Goal: Task Accomplishment & Management: Manage account settings

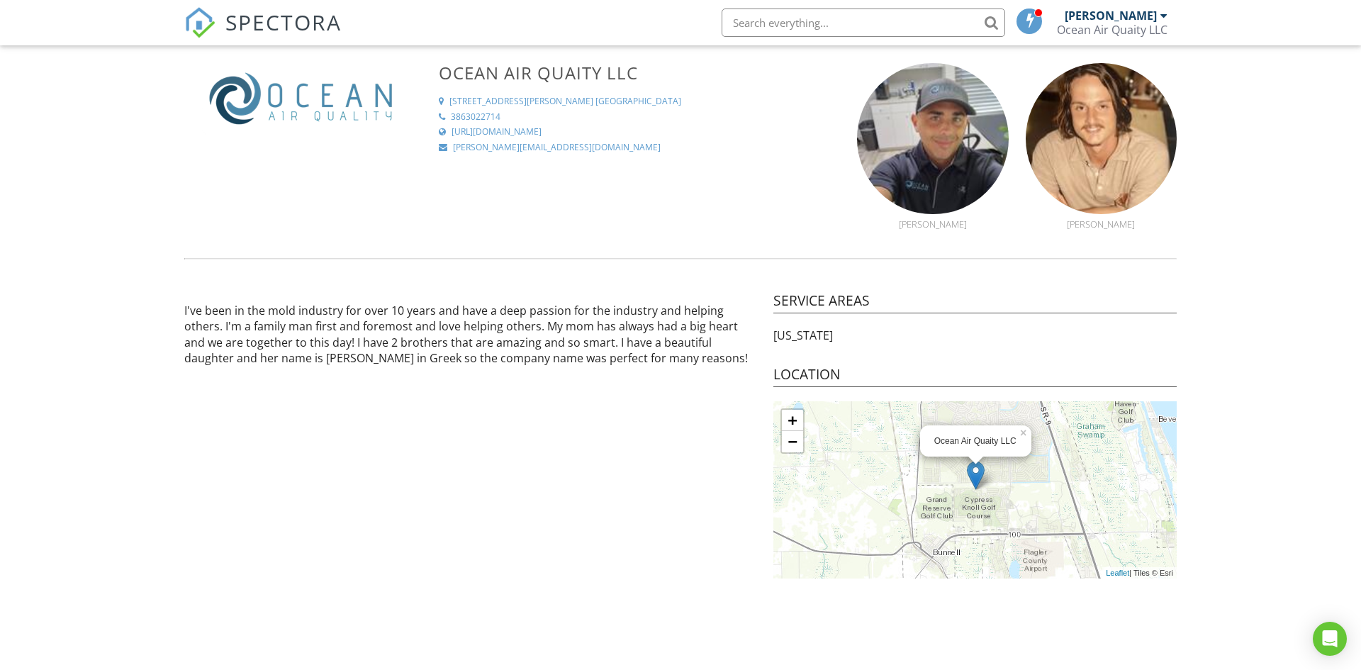
click at [1124, 21] on div "[PERSON_NAME]" at bounding box center [1111, 16] width 92 height 14
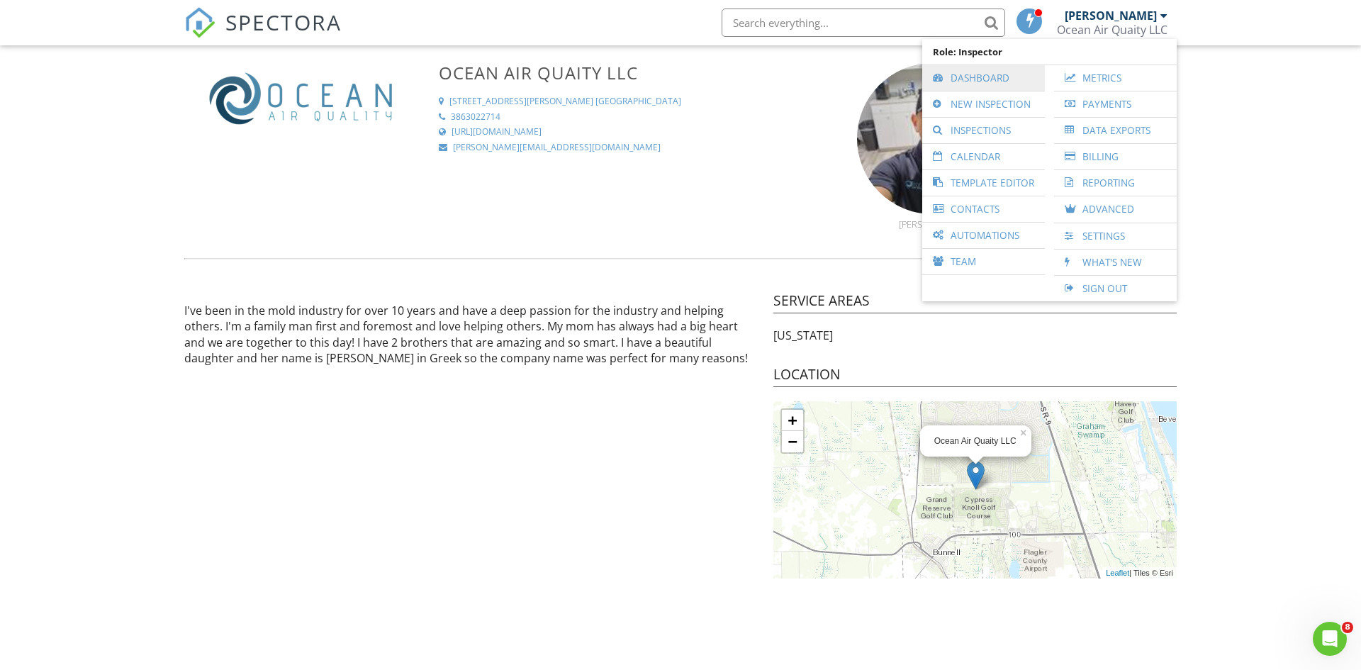
click at [990, 74] on link "Dashboard" at bounding box center [983, 78] width 108 height 26
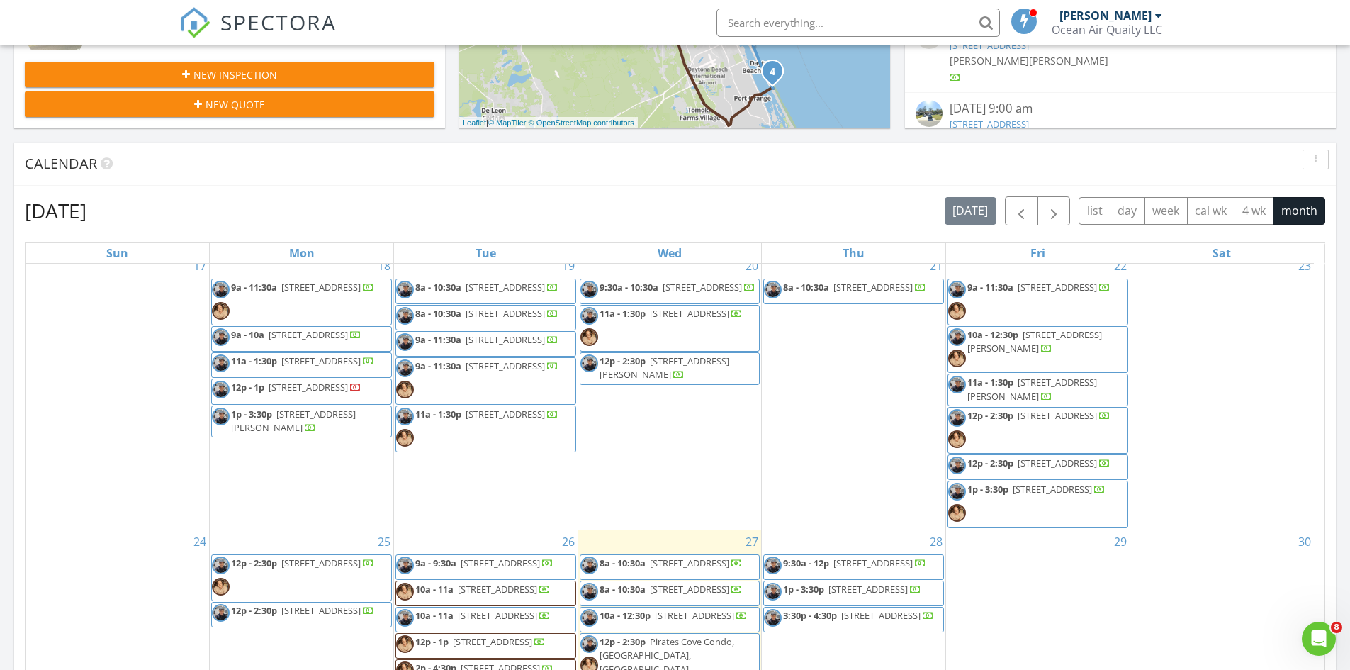
scroll to position [694, 0]
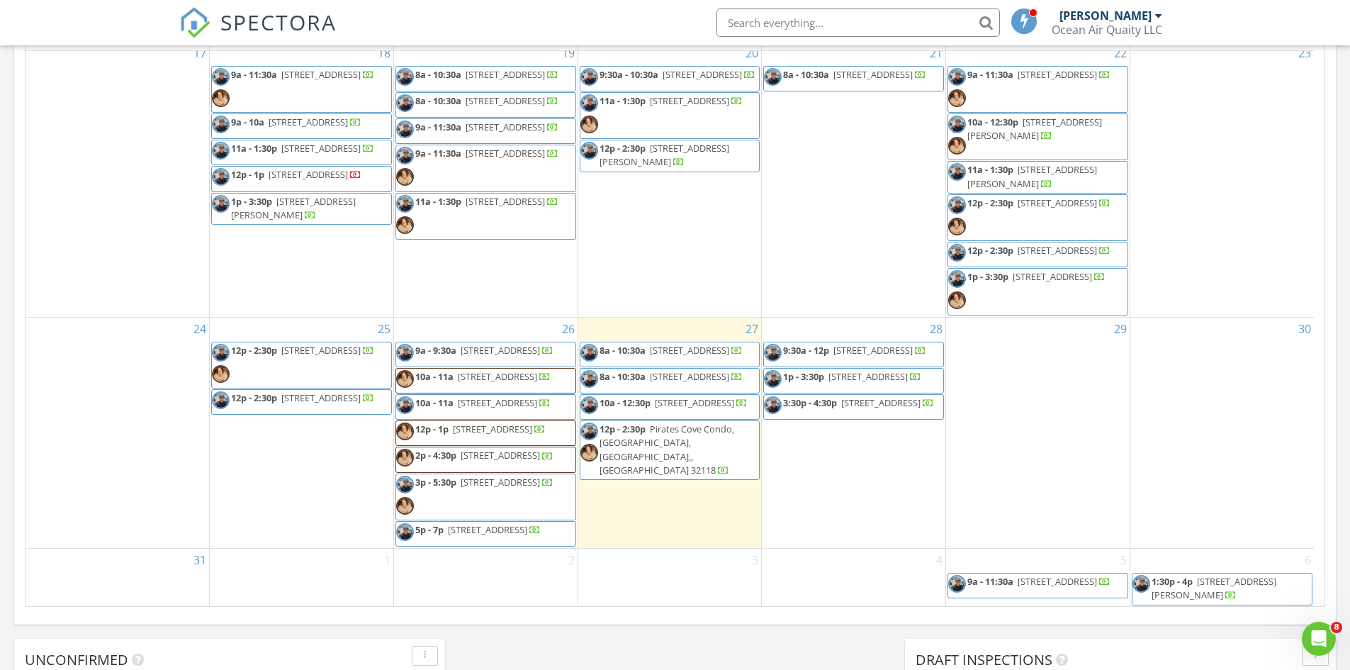
click at [310, 391] on span "8 Ryder Dr, Palm Coast 32164" at bounding box center [320, 397] width 79 height 13
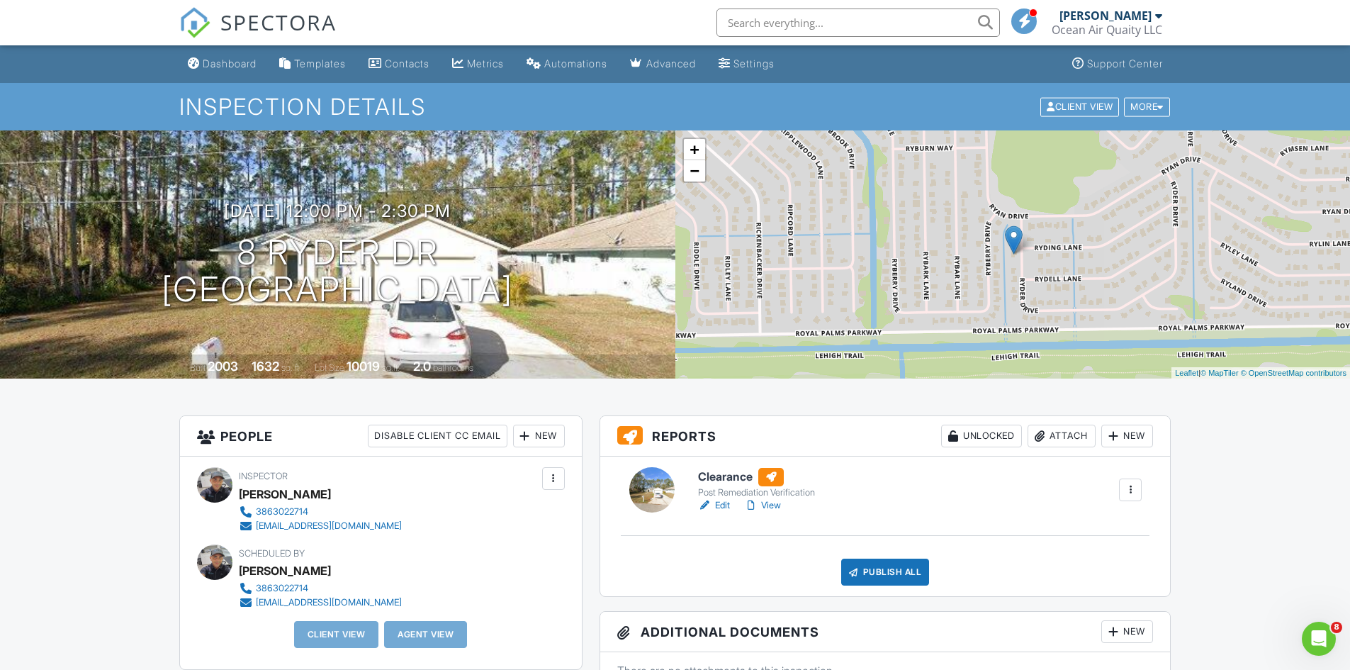
click at [777, 507] on link "View" at bounding box center [762, 505] width 37 height 14
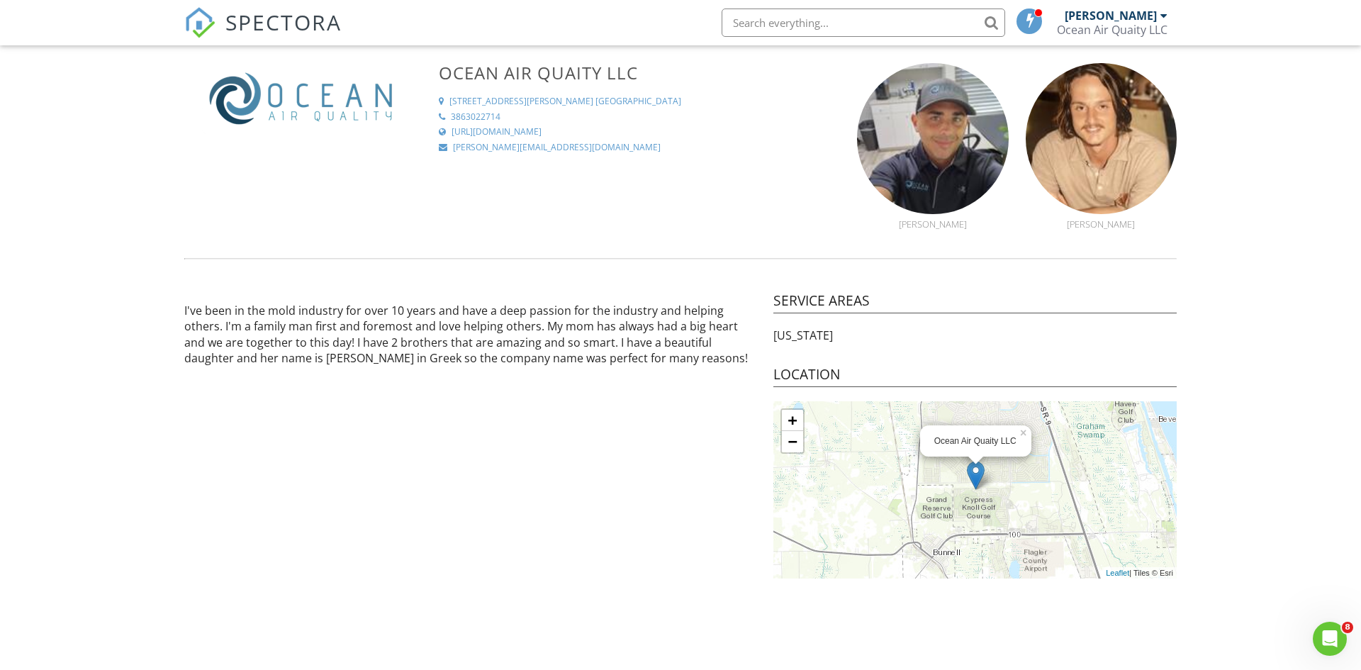
click at [1159, 13] on div "[PERSON_NAME]" at bounding box center [1116, 16] width 103 height 14
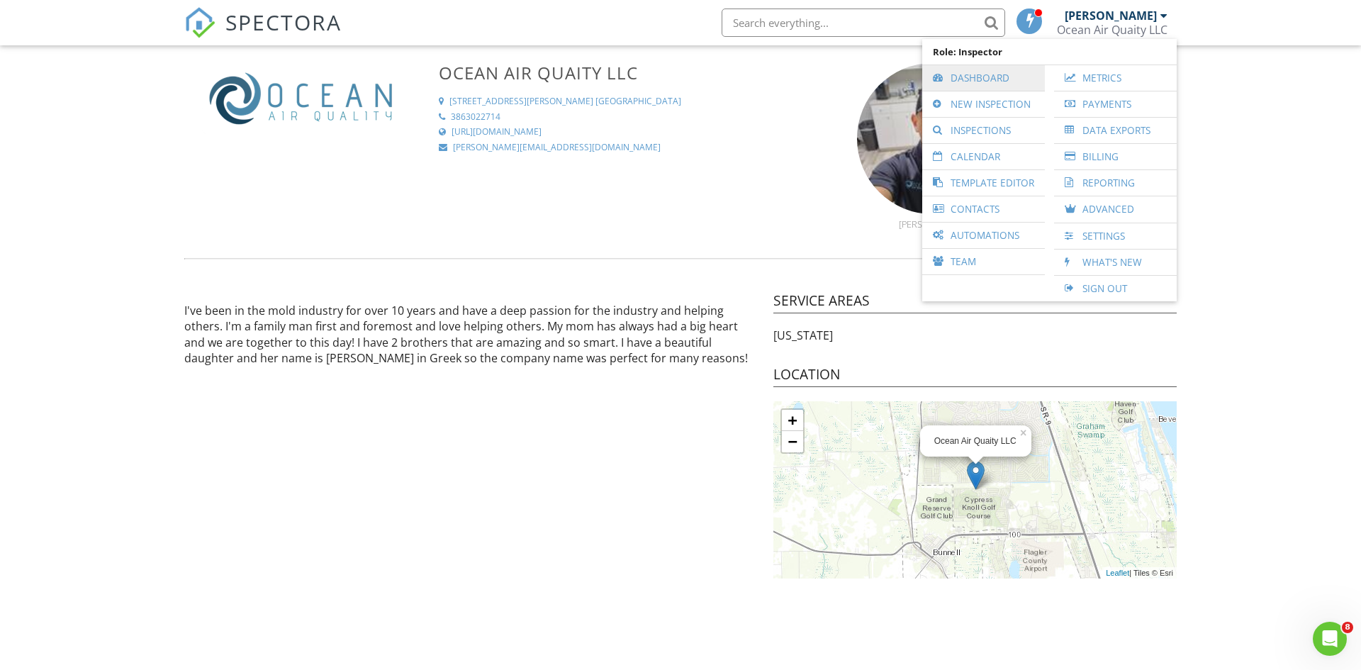
click at [960, 76] on link "Dashboard" at bounding box center [983, 78] width 108 height 26
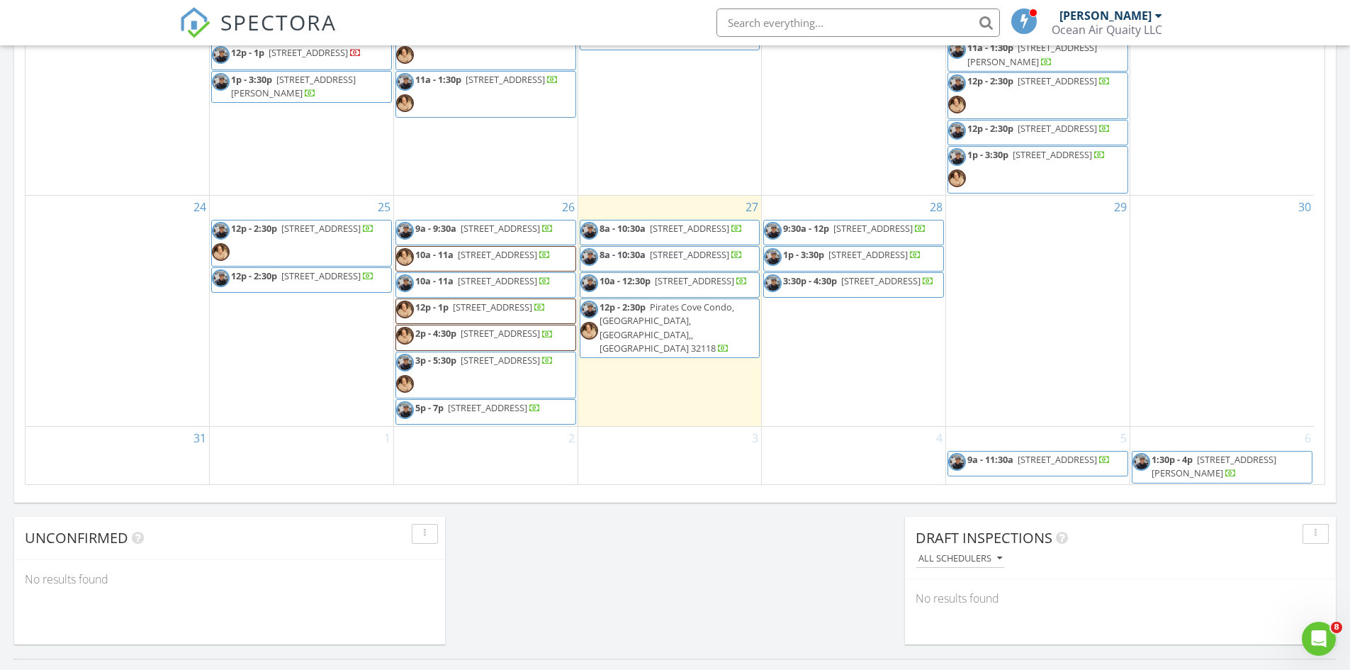
scroll to position [567, 0]
click at [586, 563] on div "Today Michael Scavo 8:00 am 123 Habersham Dr, Flagler Beach, FL 32136 Michael S…" at bounding box center [675, 14] width 1350 height 1290
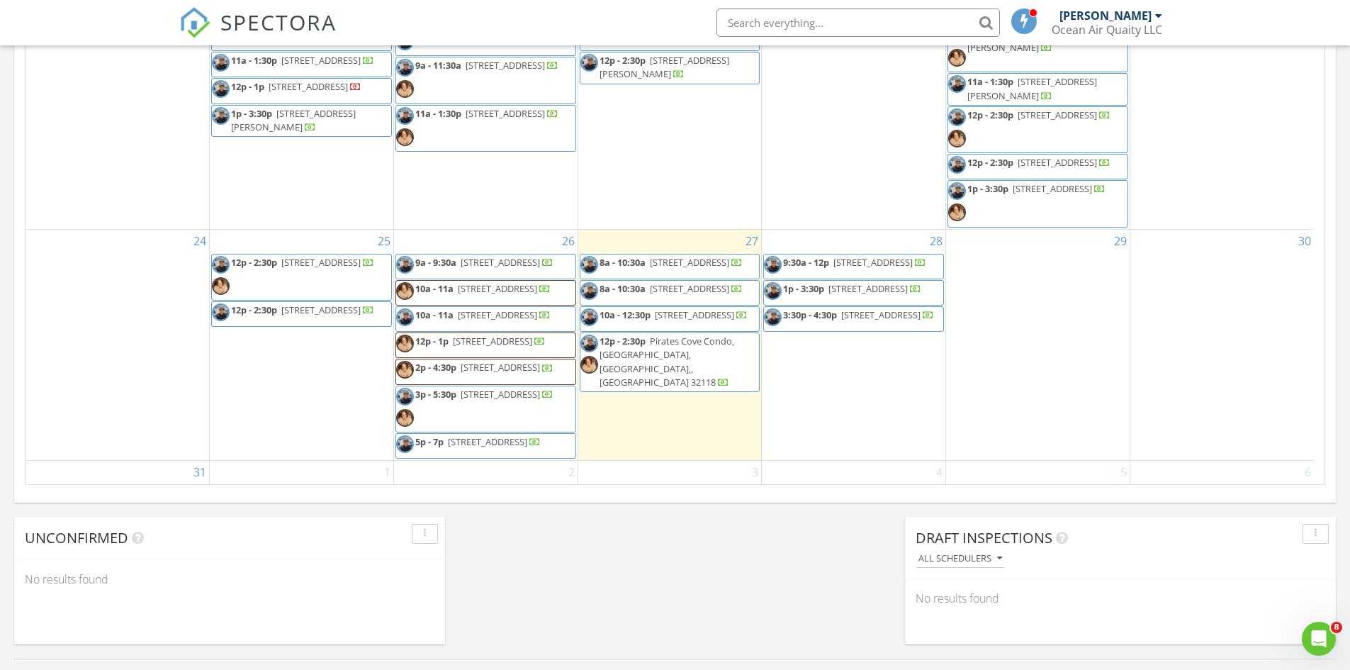
scroll to position [354, 0]
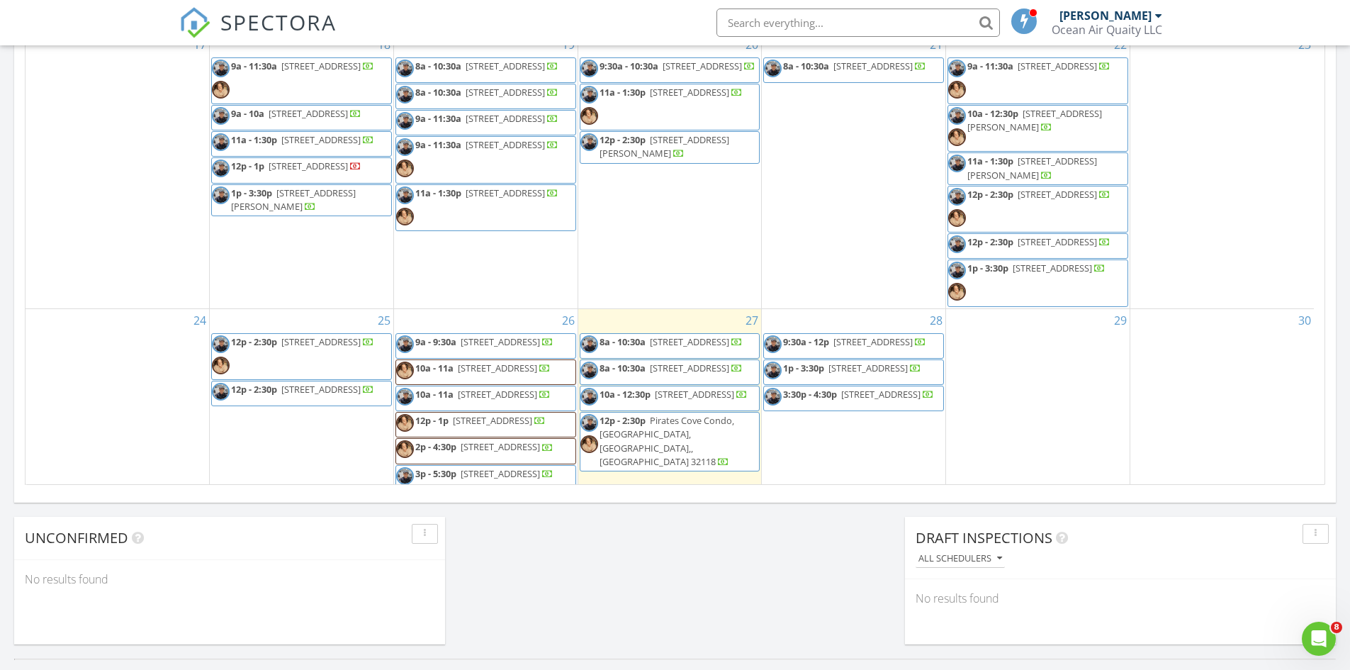
click at [1264, 536] on div "Draft Inspections" at bounding box center [1110, 537] width 388 height 21
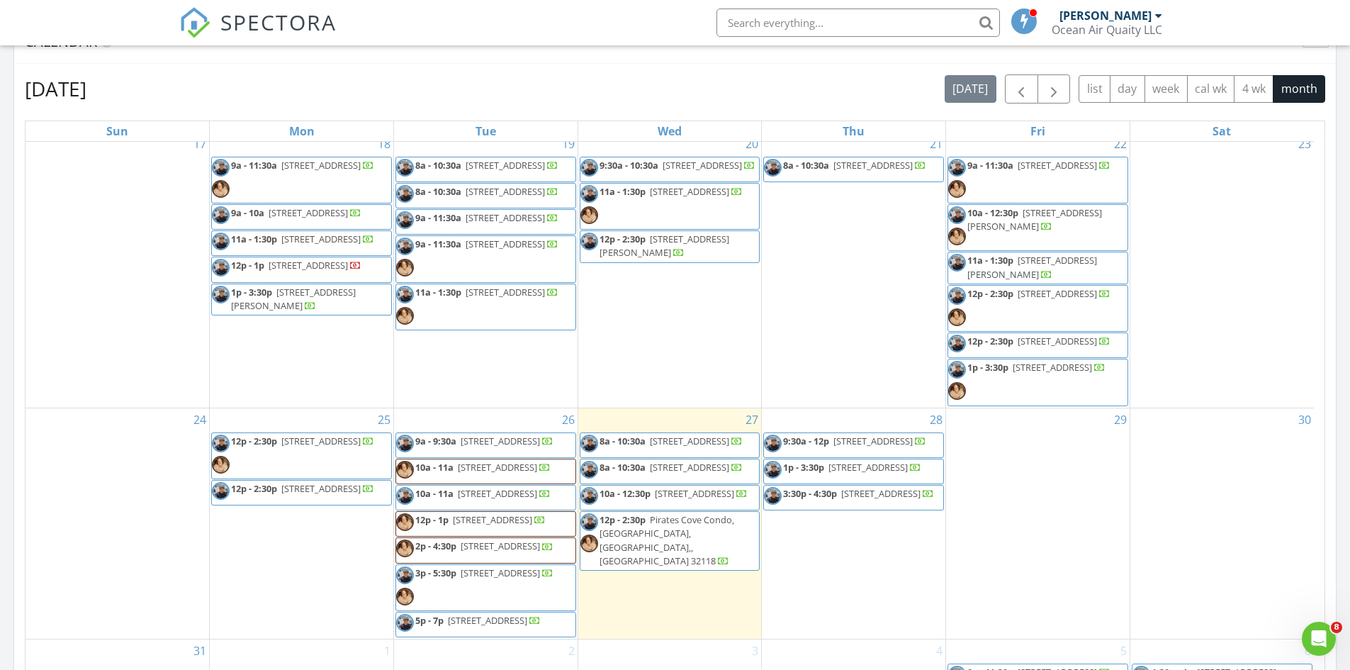
scroll to position [496, 0]
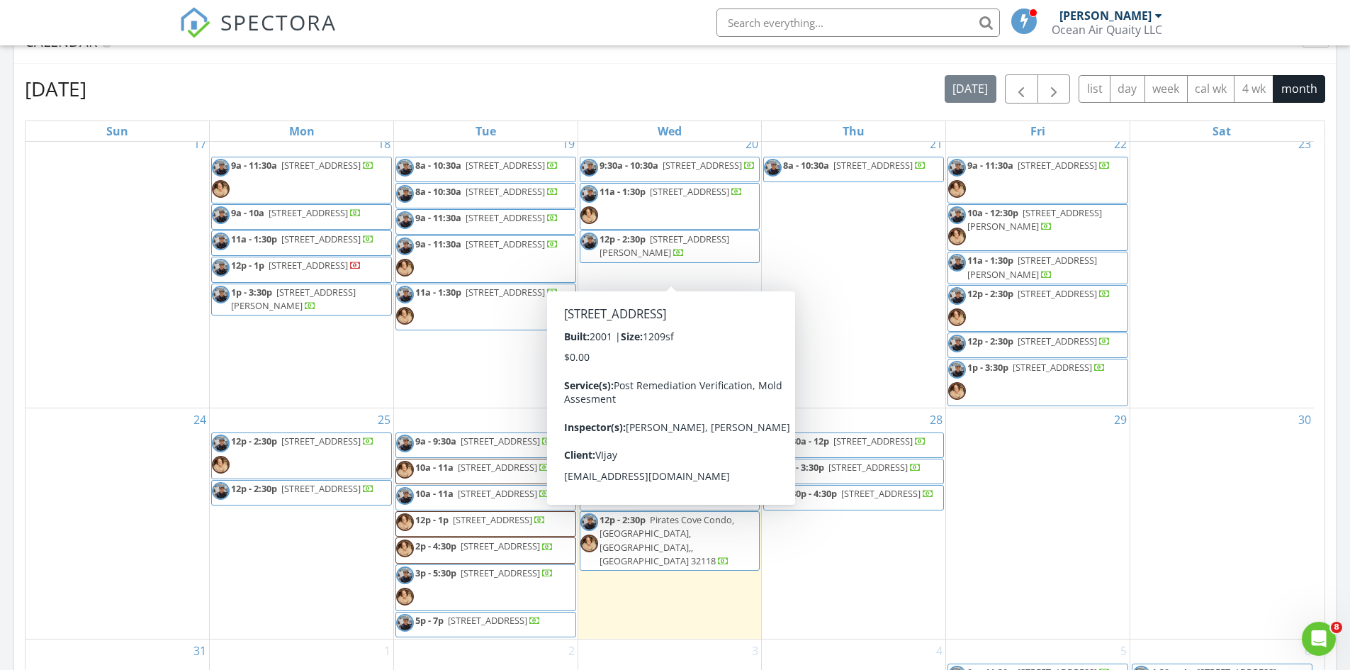
drag, startPoint x: 690, startPoint y: 249, endPoint x: 695, endPoint y: 269, distance: 20.5
click at [695, 228] on span "11a - 1:30p 10075 Gate Pkwy N 710, Jacksonville 32246" at bounding box center [661, 206] width 162 height 43
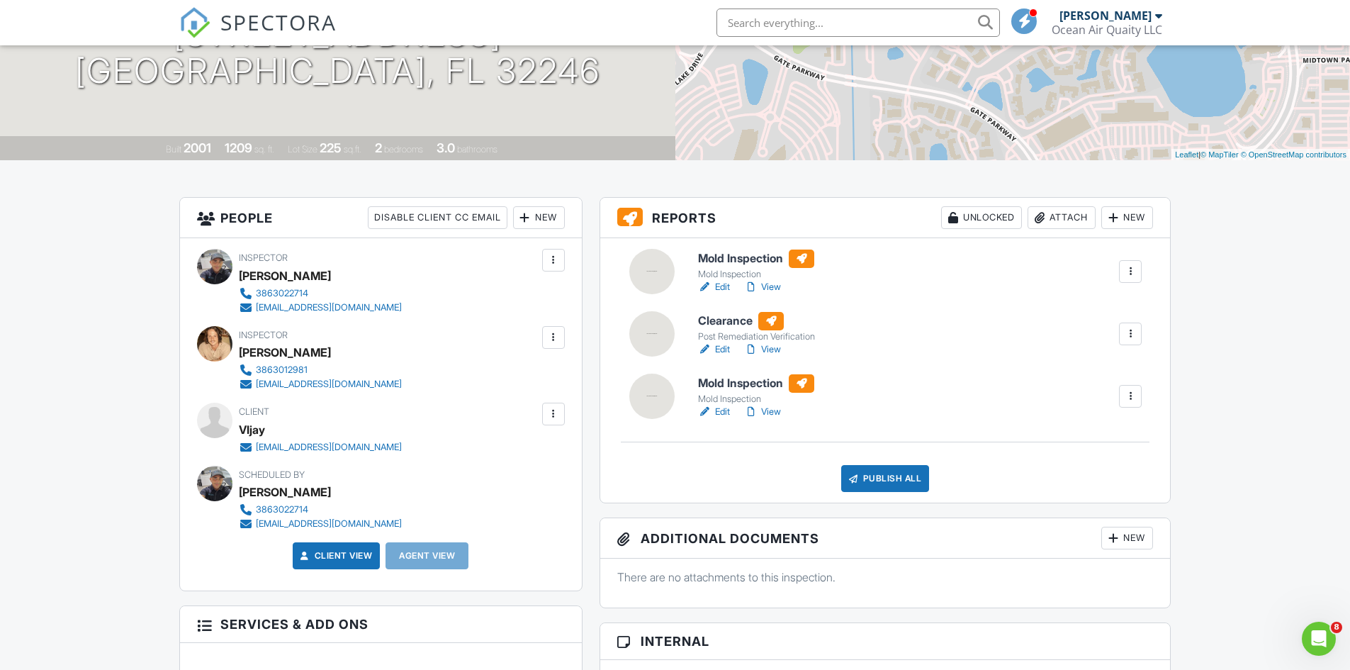
scroll to position [213, 0]
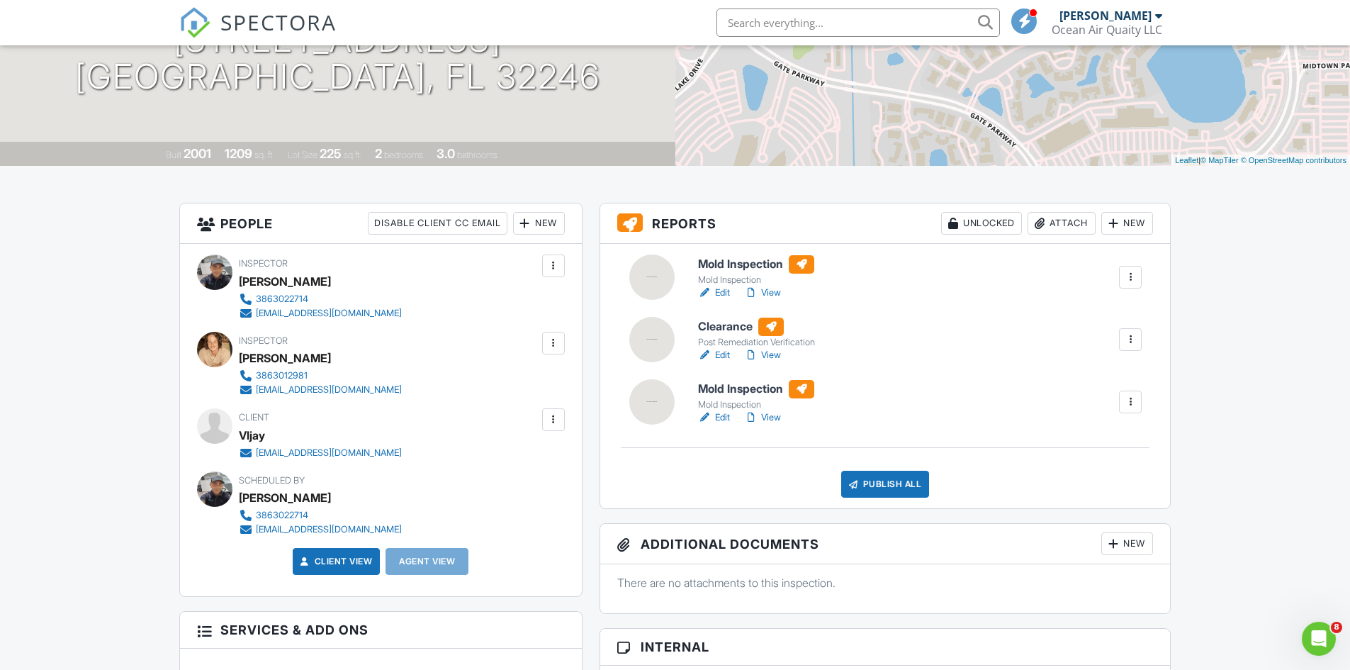
click at [778, 415] on link "View" at bounding box center [762, 417] width 37 height 14
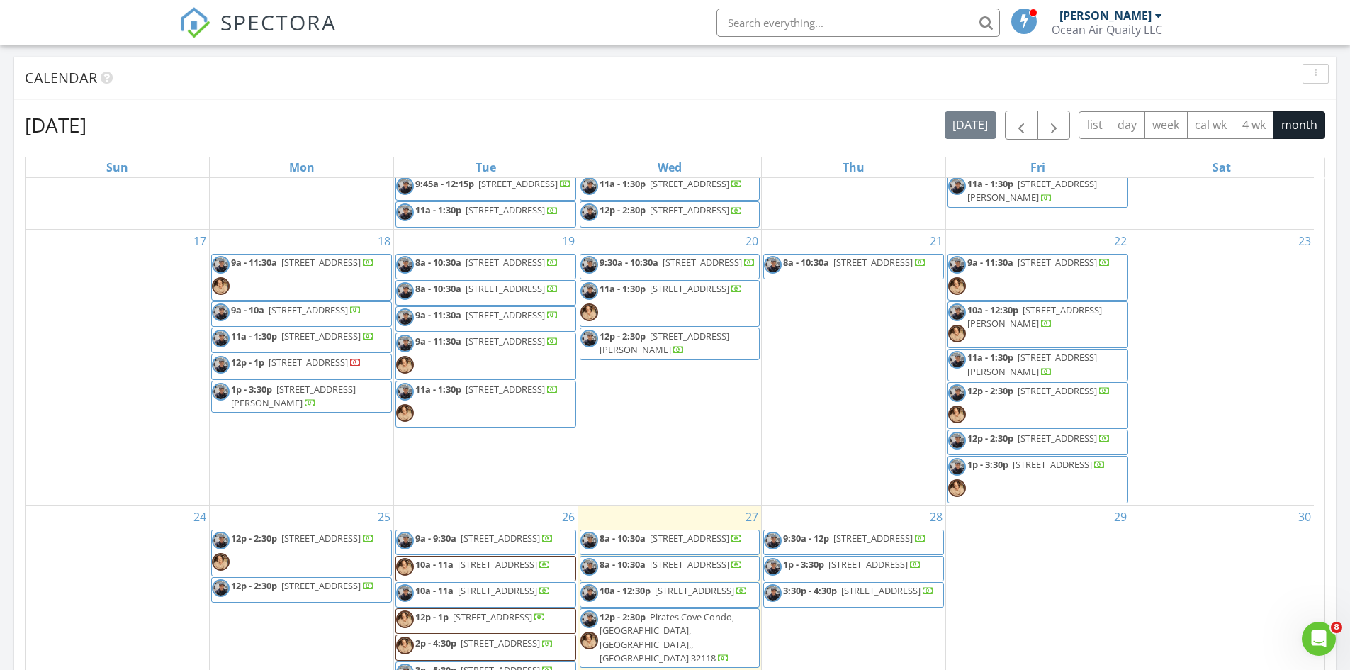
scroll to position [425, 0]
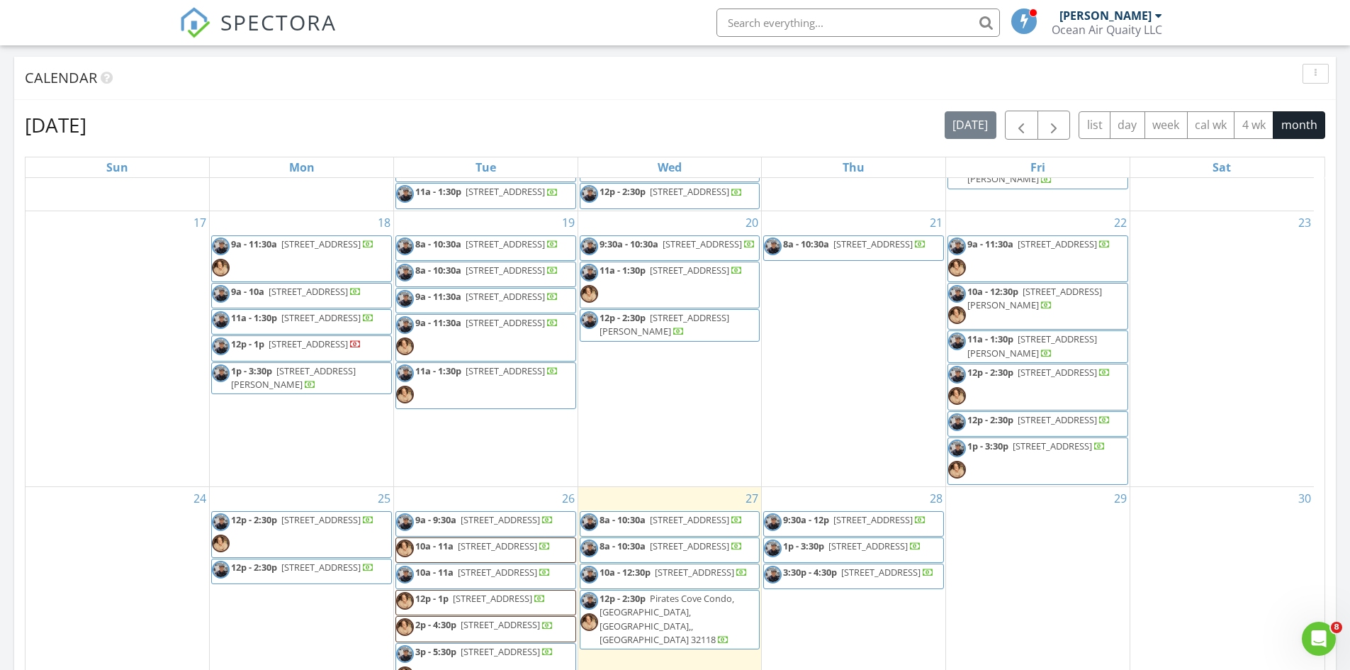
click at [705, 306] on span "11a - 1:30p 10075 Gate Pkwy N 710, Jacksonville 32246" at bounding box center [661, 285] width 162 height 43
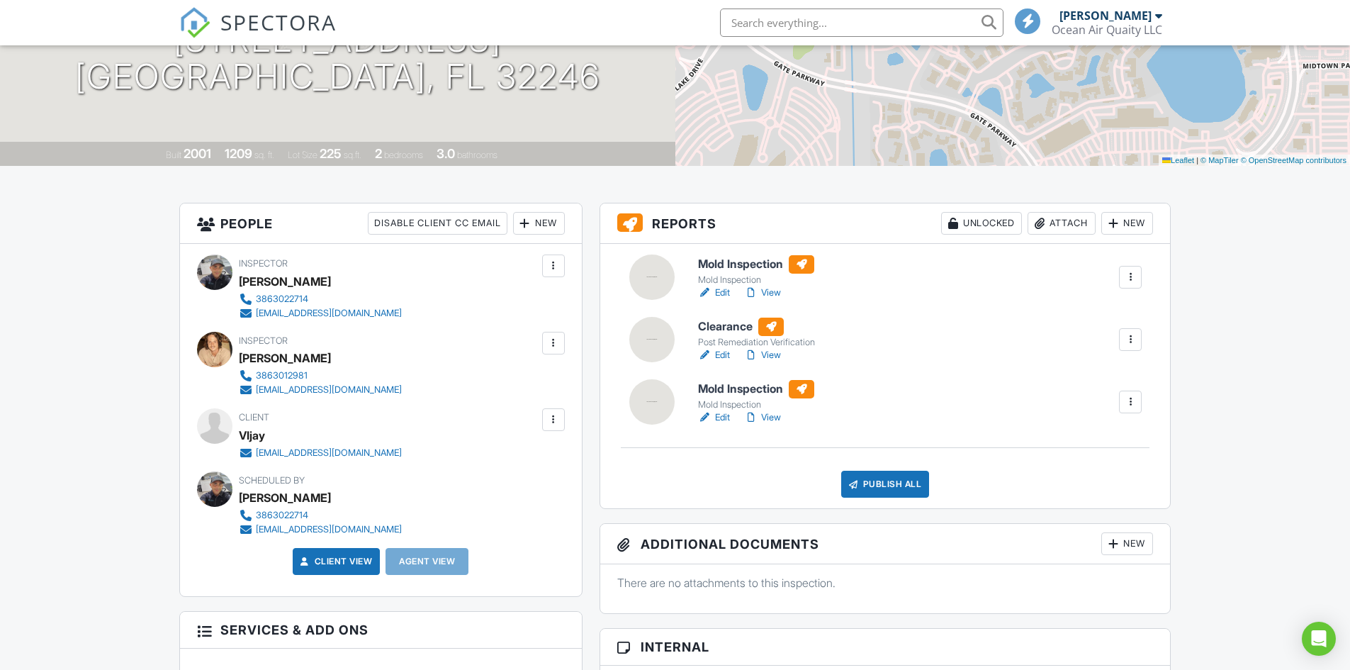
click at [724, 292] on link "Edit" at bounding box center [714, 293] width 32 height 14
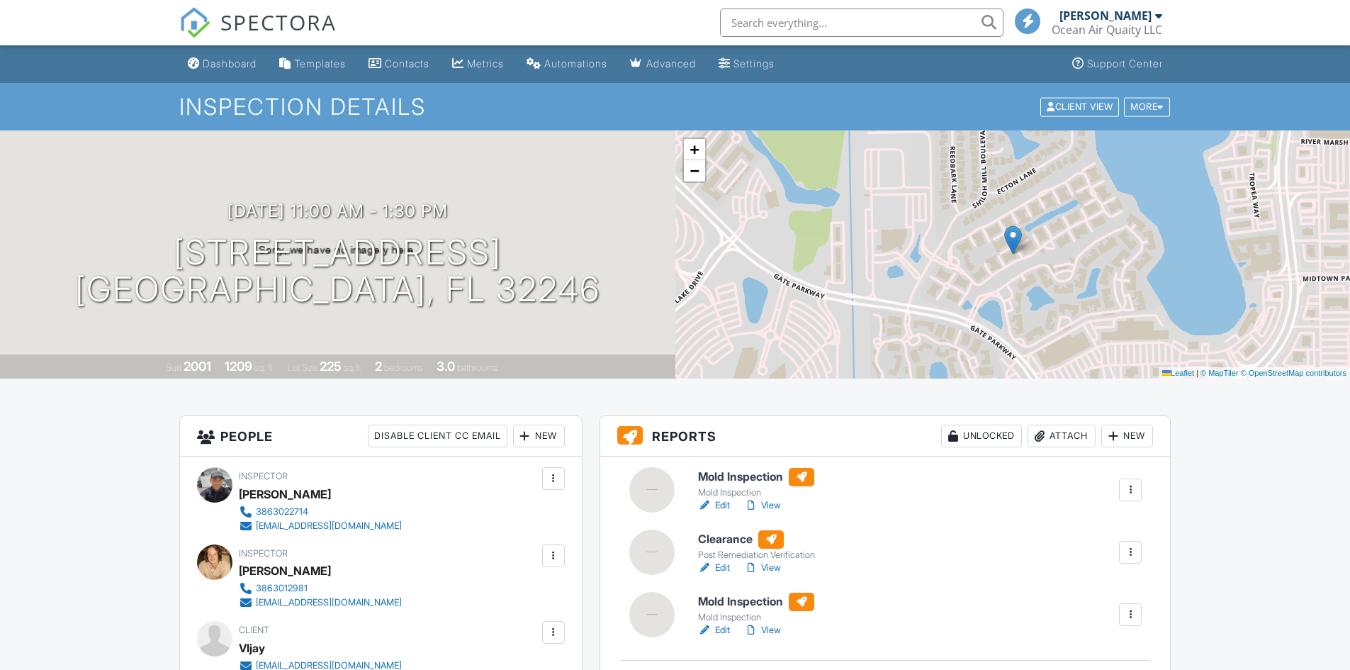
click at [724, 505] on link "Edit" at bounding box center [714, 505] width 32 height 14
click at [780, 500] on link "View" at bounding box center [762, 505] width 37 height 14
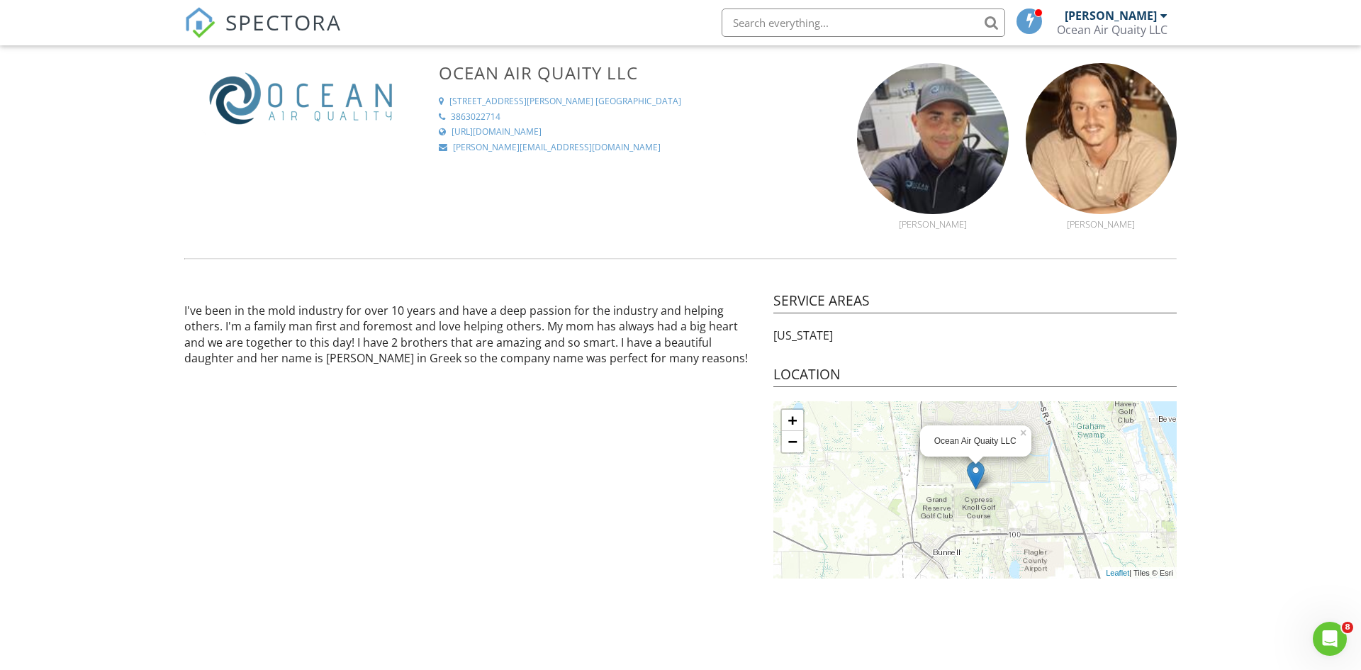
click at [1147, 20] on div "[PERSON_NAME]" at bounding box center [1111, 16] width 92 height 14
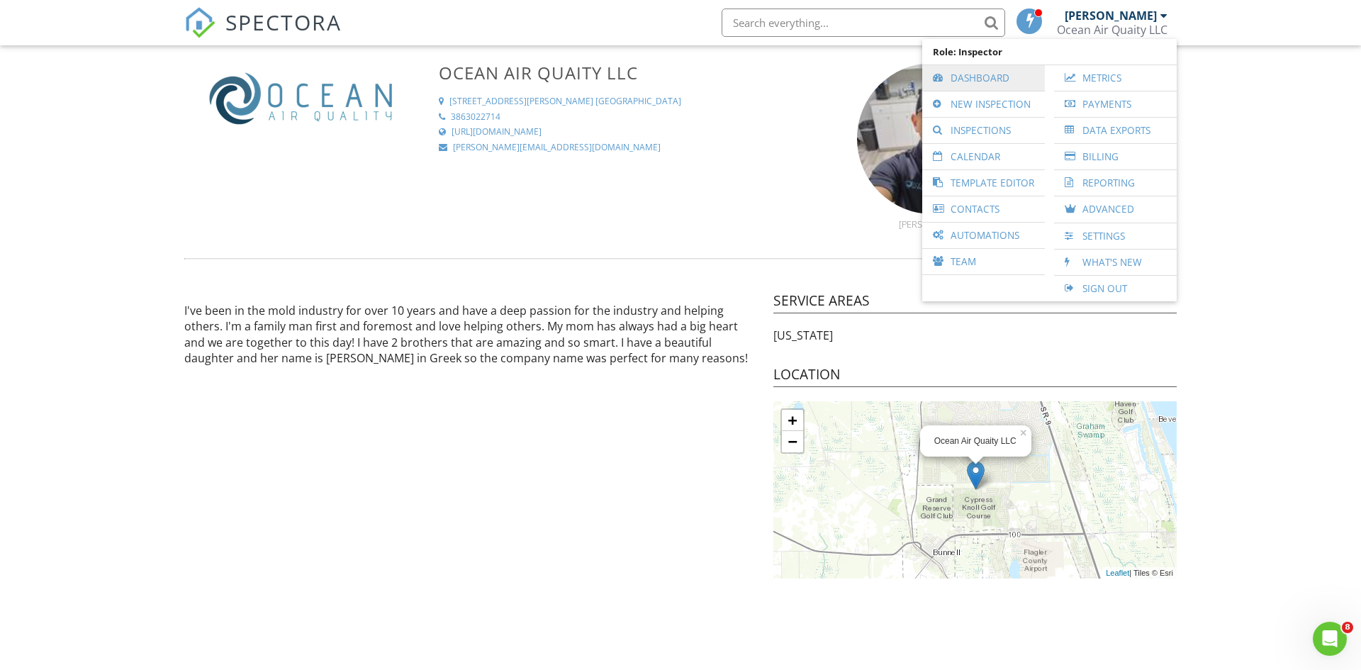
click at [962, 84] on link "Dashboard" at bounding box center [983, 78] width 108 height 26
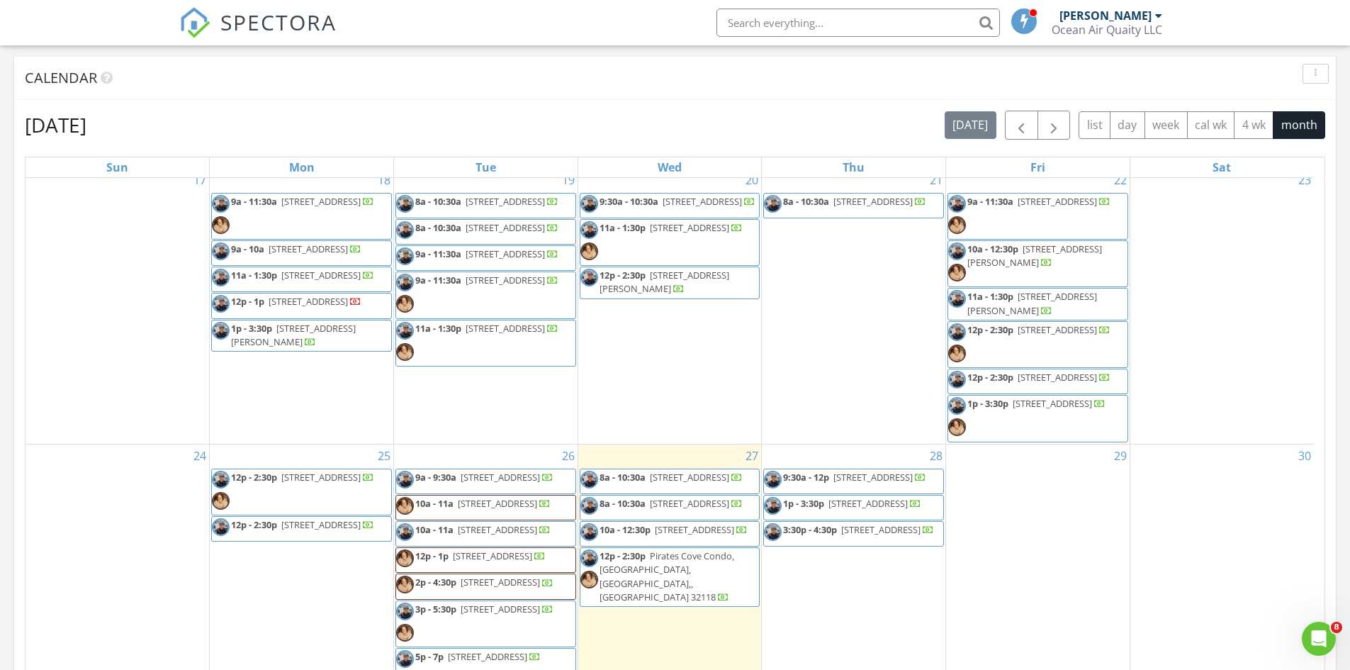
scroll to position [379, 0]
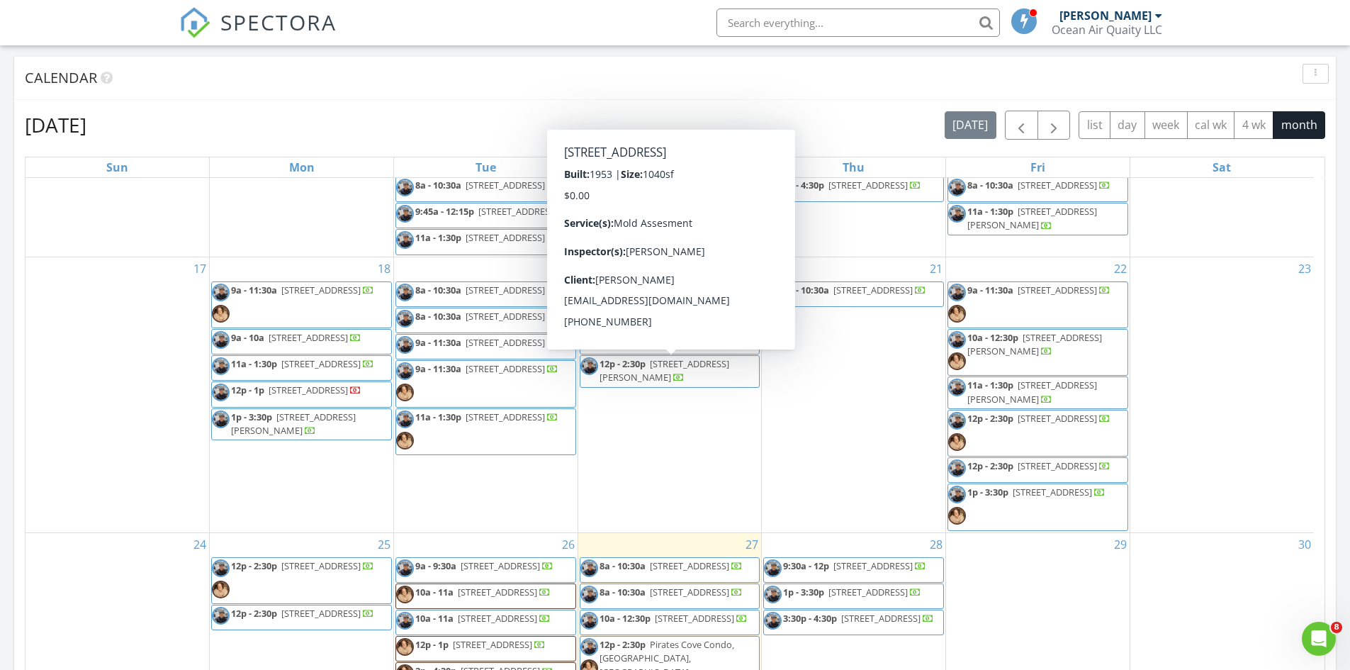
click at [722, 305] on span "9:30a - 10:30a 1054 Center St, Green Cove Springs 32043" at bounding box center [667, 293] width 175 height 21
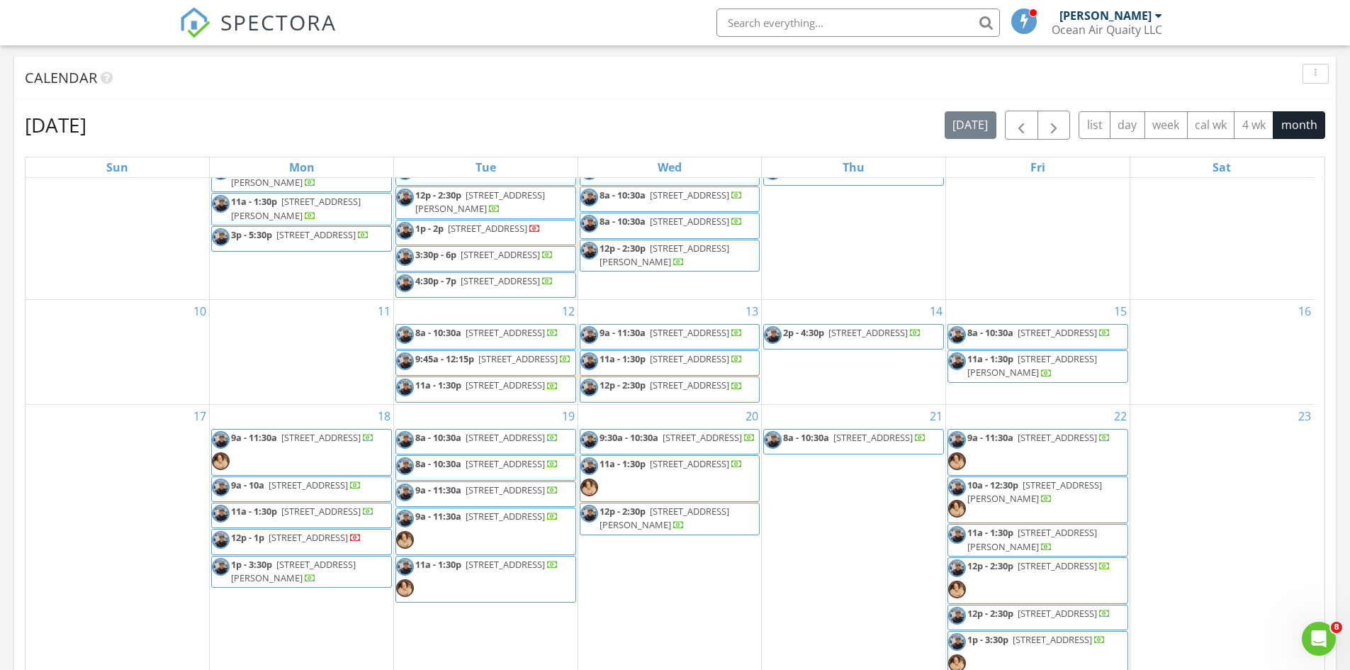
scroll to position [425, 0]
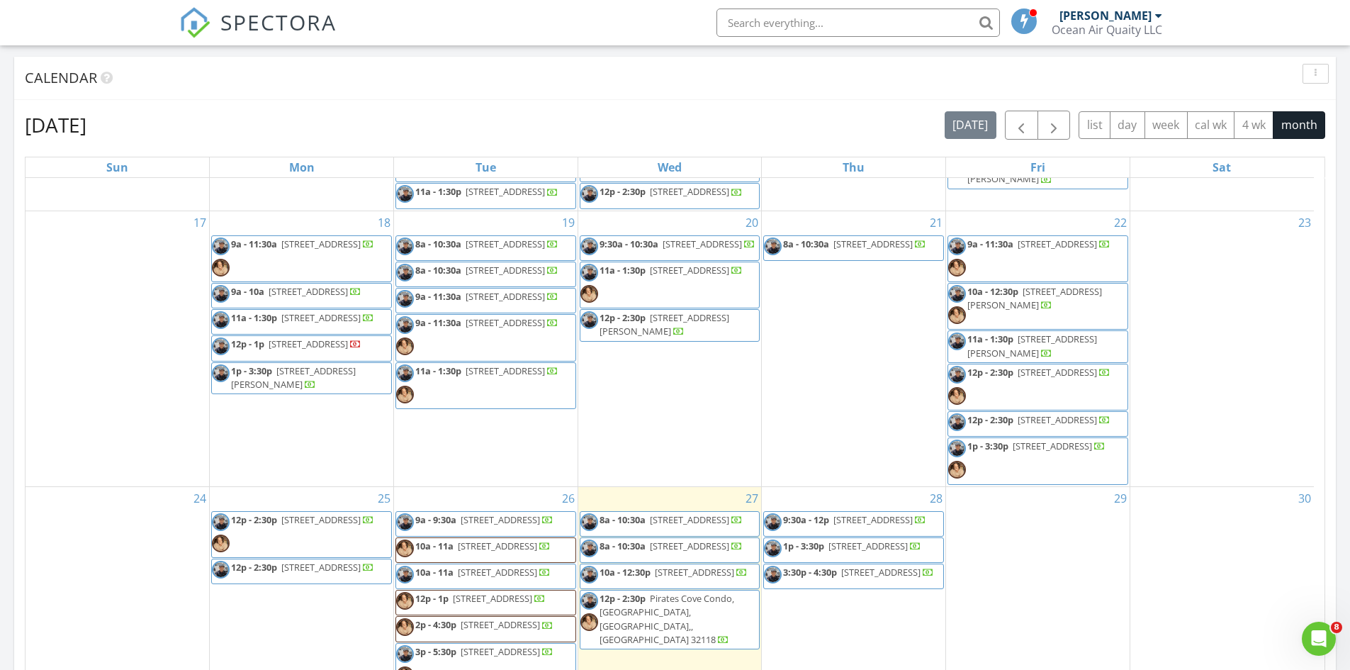
click at [697, 337] on span "[STREET_ADDRESS][PERSON_NAME]" at bounding box center [665, 324] width 130 height 26
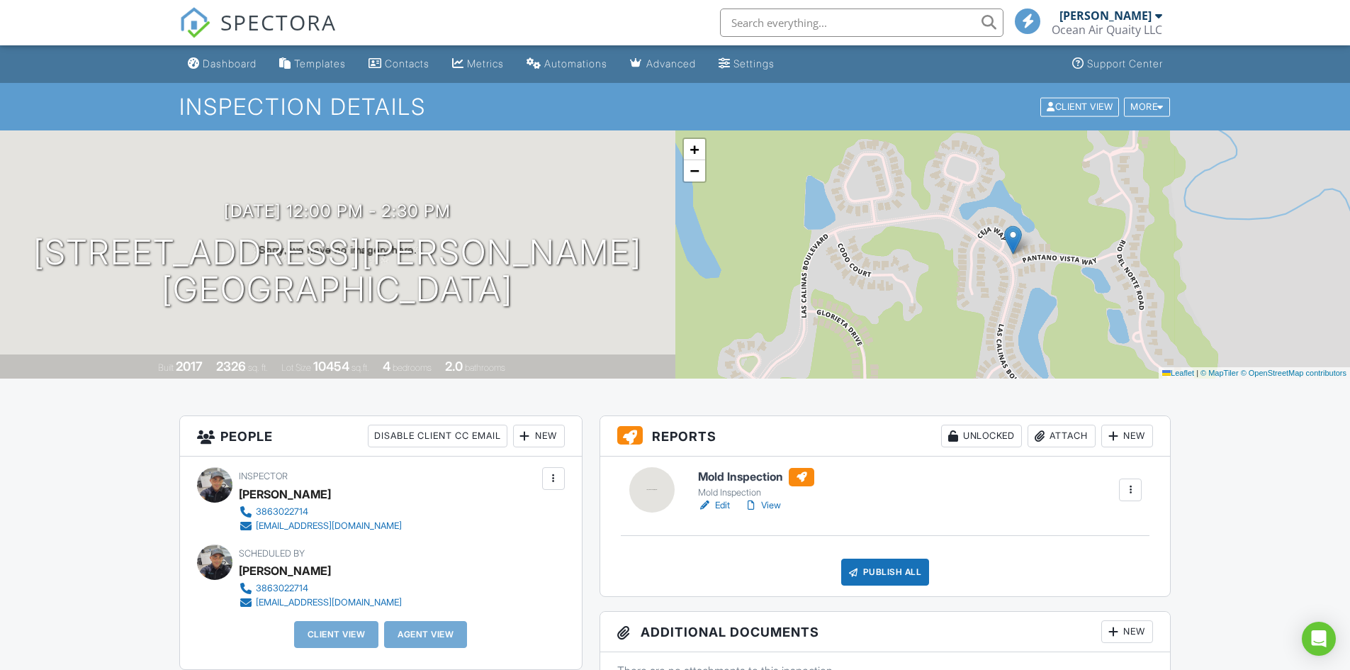
click at [718, 502] on link "Edit" at bounding box center [714, 505] width 32 height 14
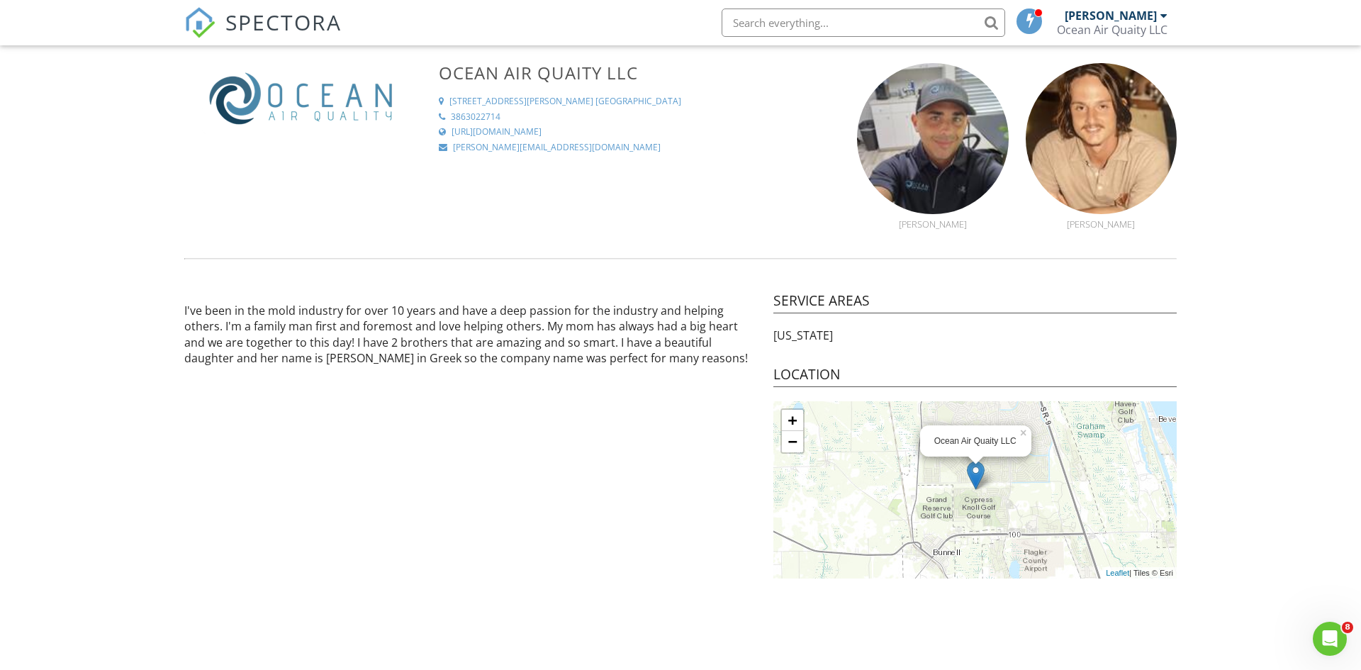
click at [1157, 19] on div "[PERSON_NAME]" at bounding box center [1116, 16] width 103 height 14
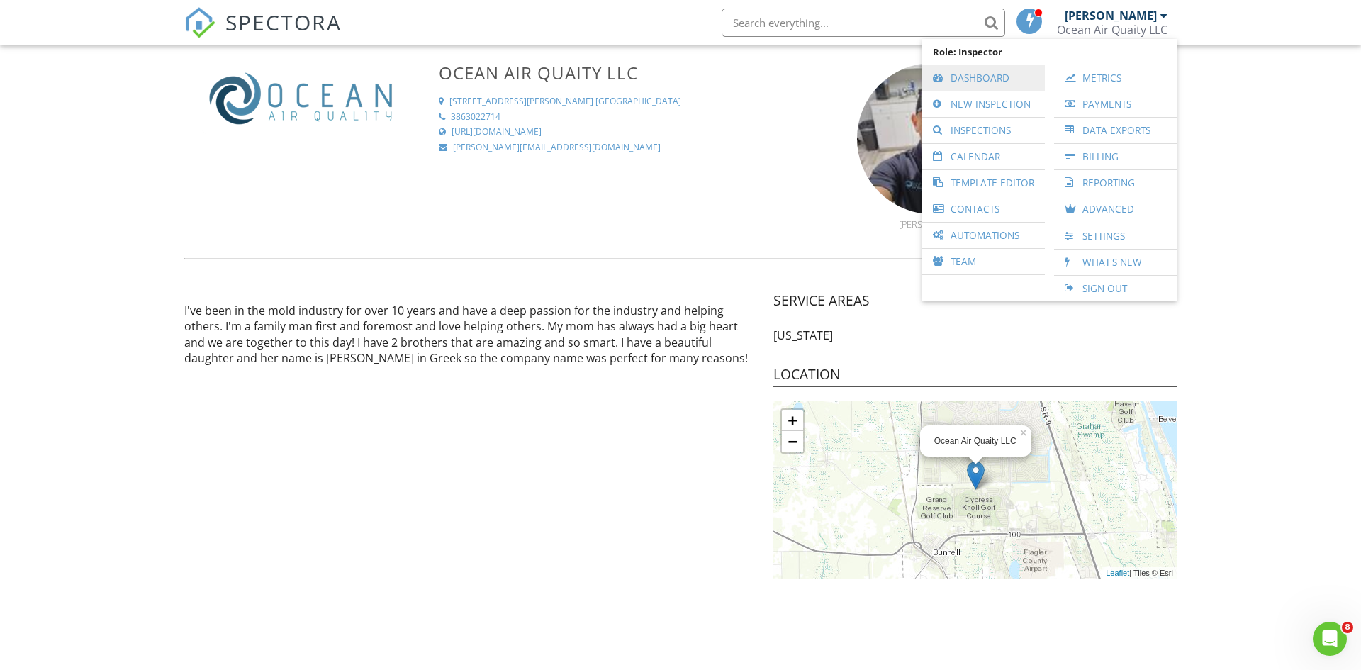
click at [991, 84] on link "Dashboard" at bounding box center [983, 78] width 108 height 26
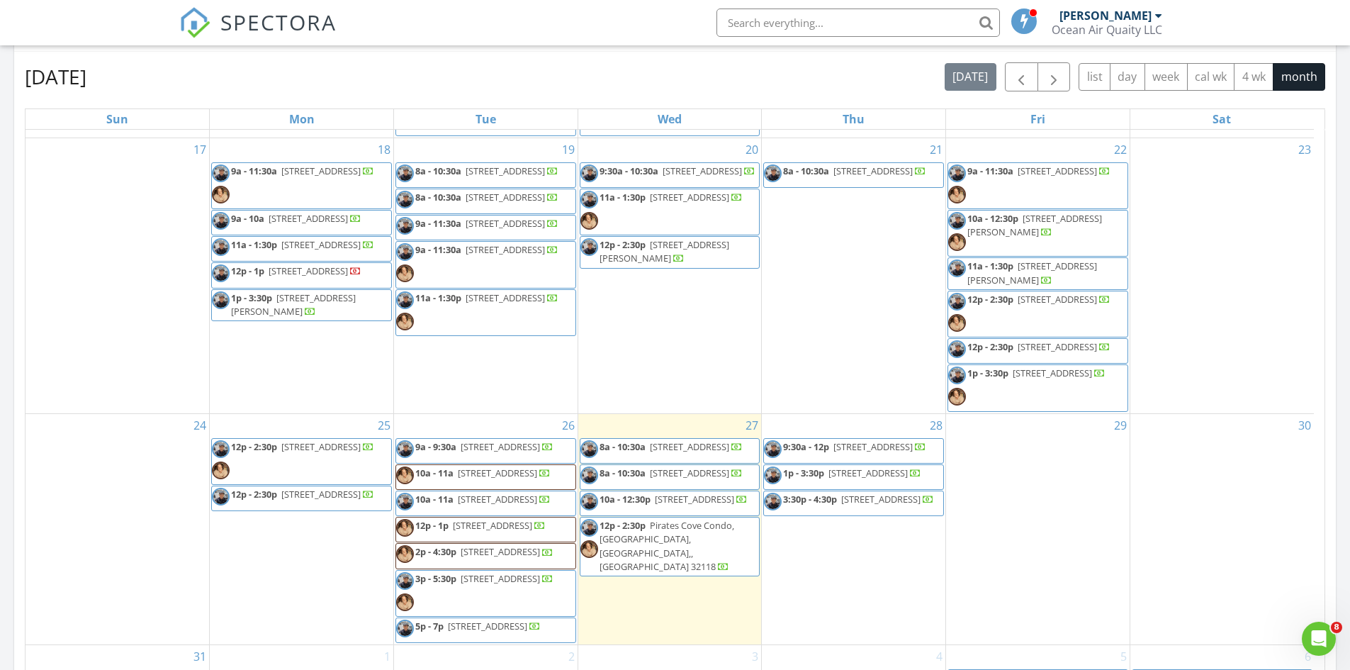
scroll to position [449, 0]
click at [1068, 362] on span "12p - 2:30p [STREET_ADDRESS]" at bounding box center [1029, 351] width 162 height 21
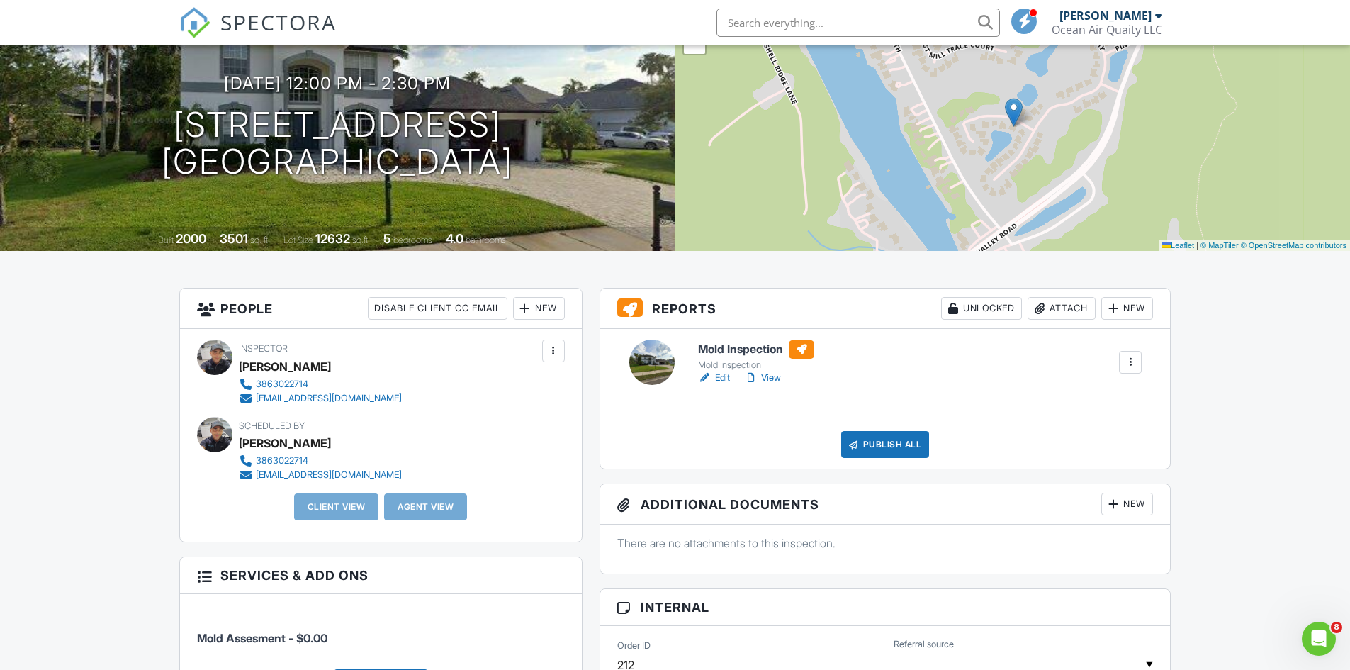
scroll to position [142, 0]
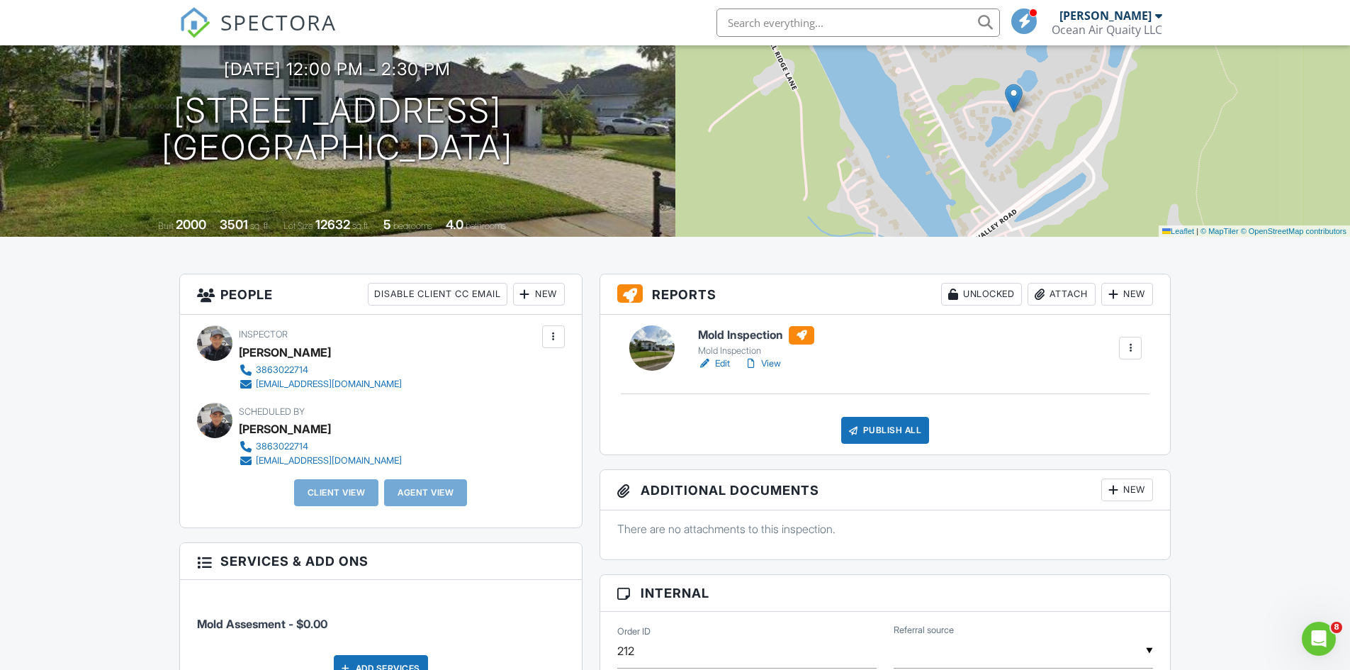
click at [725, 364] on link "Edit" at bounding box center [714, 363] width 32 height 14
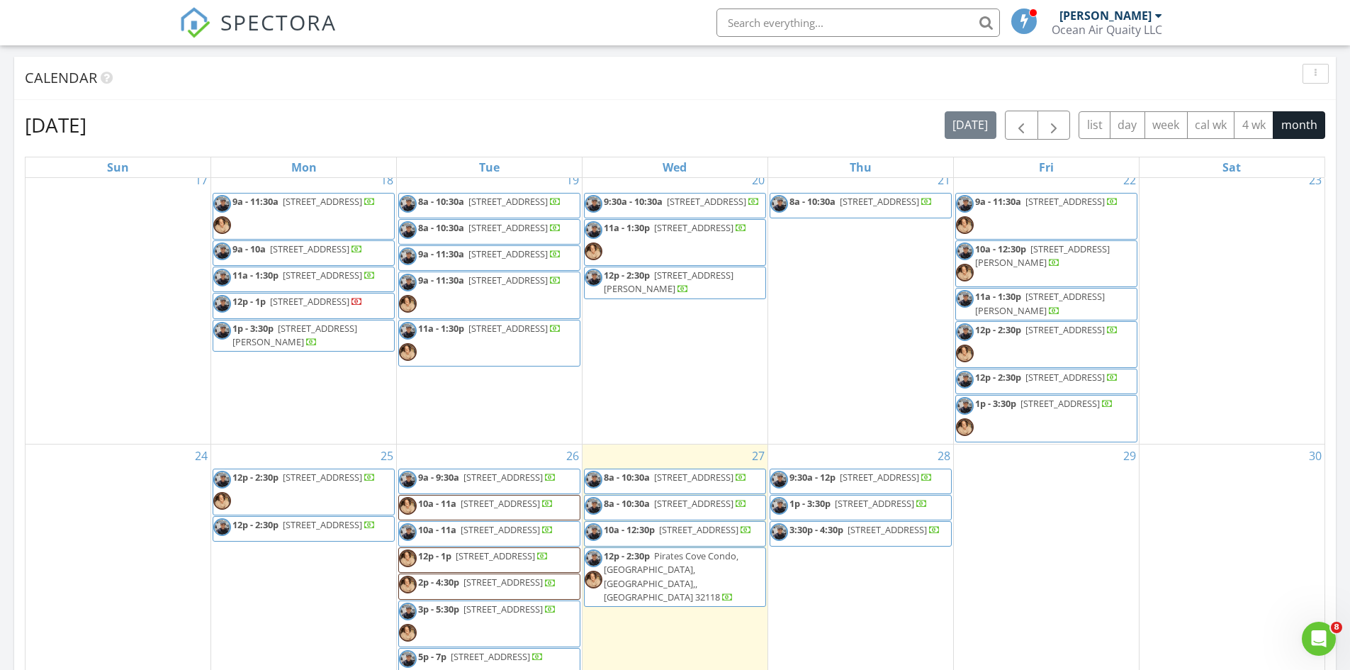
scroll to position [591, 0]
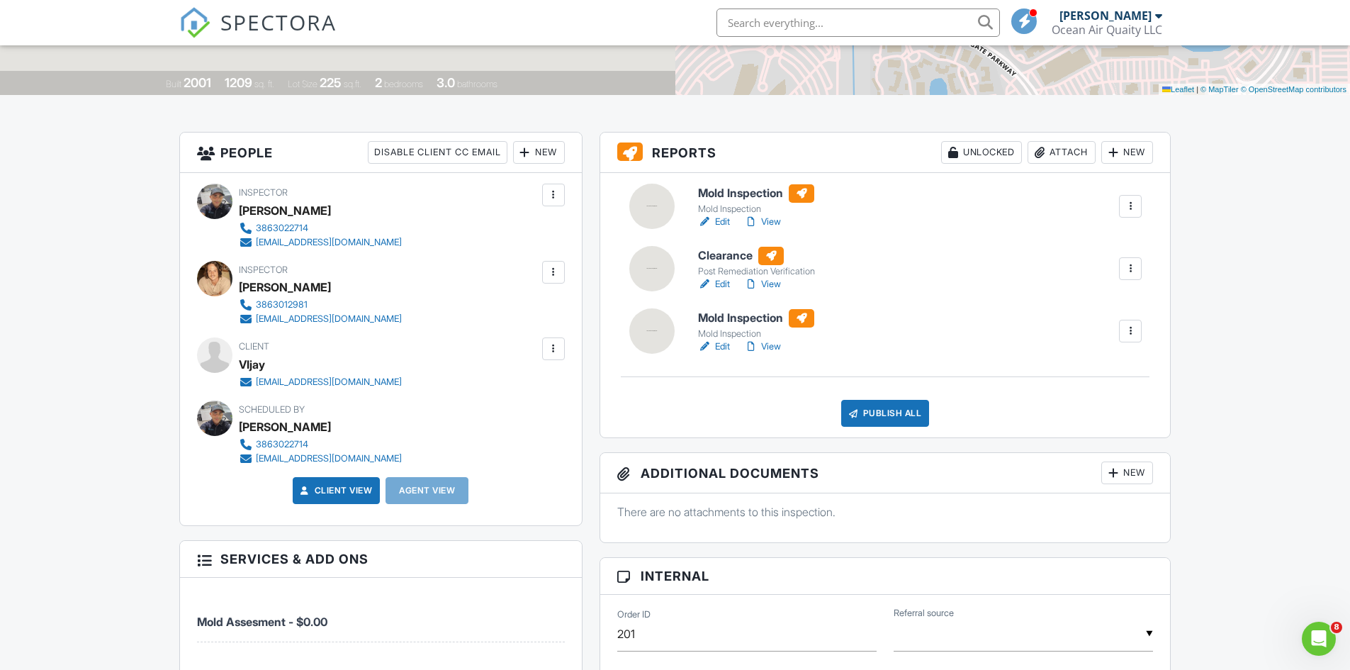
click at [714, 349] on link "Edit" at bounding box center [714, 346] width 32 height 14
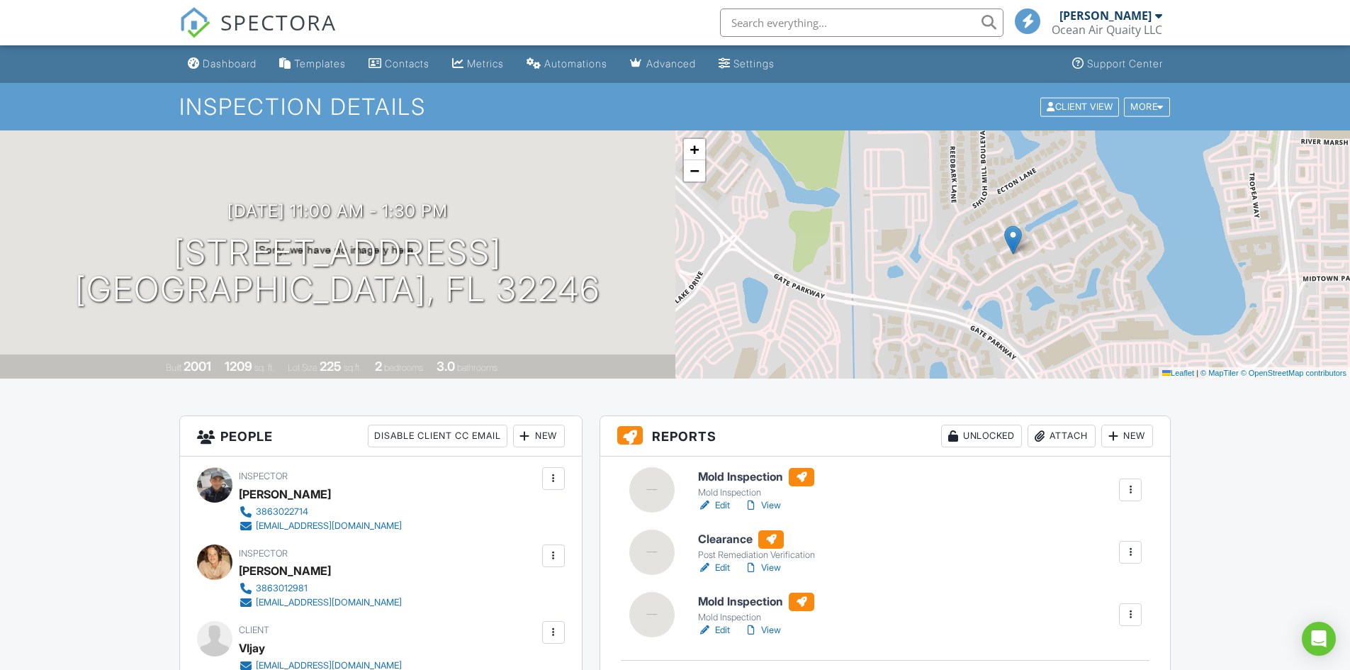
click at [775, 626] on link "View" at bounding box center [762, 630] width 37 height 14
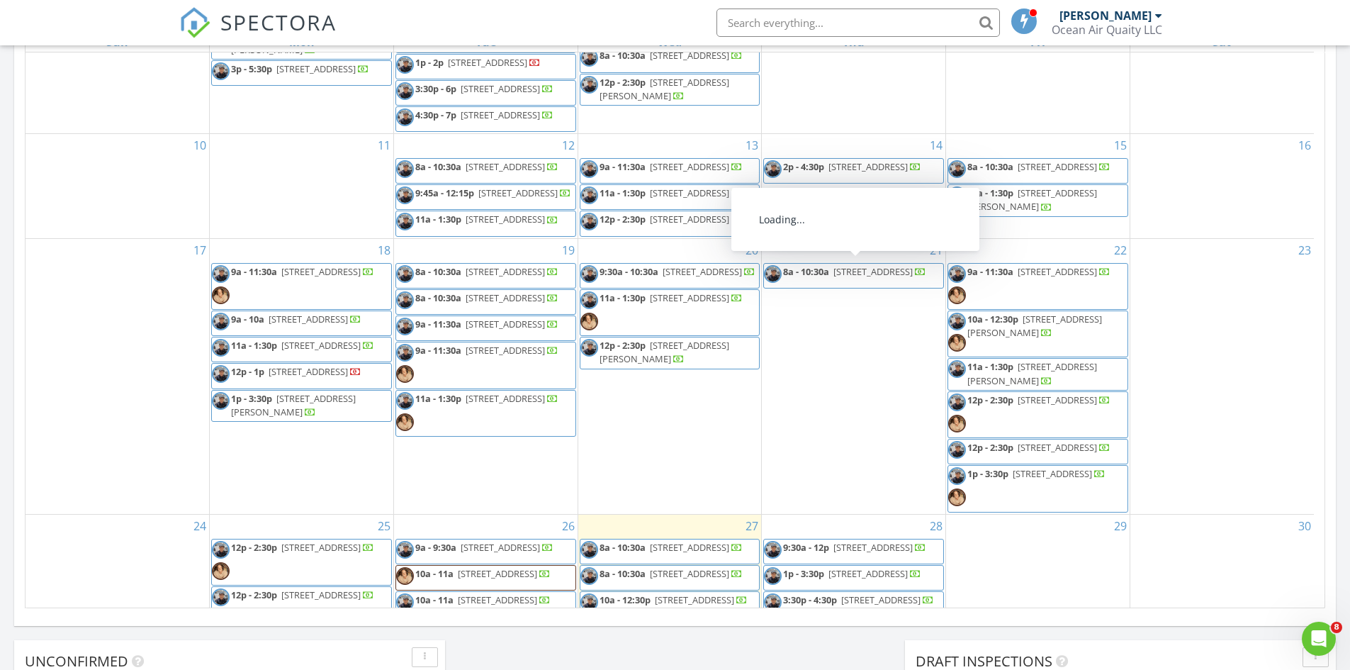
scroll to position [354, 0]
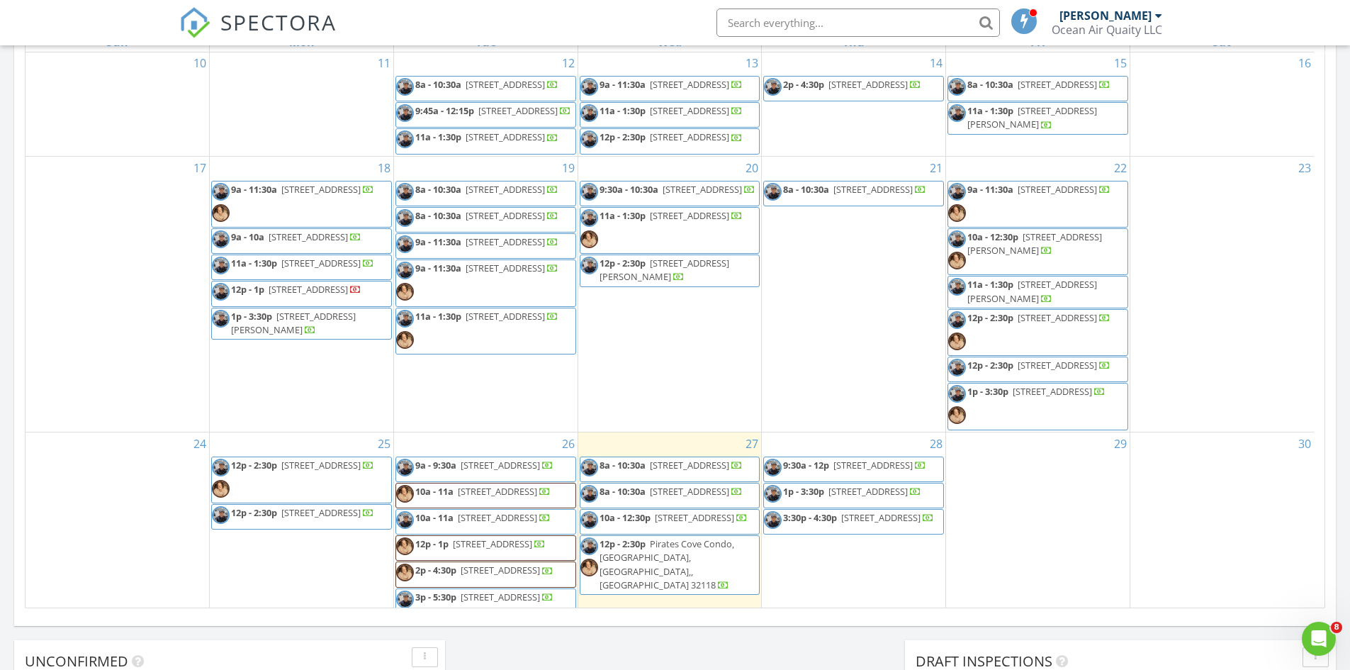
click at [721, 252] on span "11a - 1:30p 10075 Gate Pkwy N 710, Jacksonville 32246" at bounding box center [661, 230] width 162 height 43
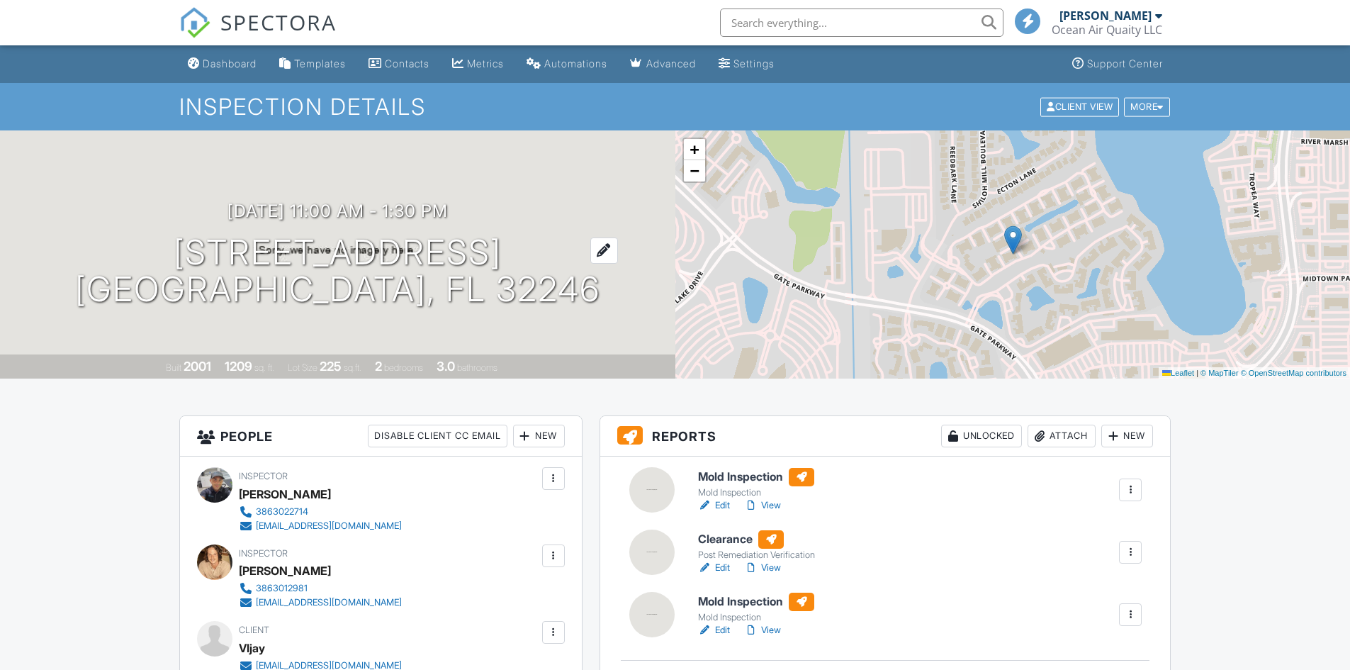
click at [590, 255] on div at bounding box center [604, 250] width 28 height 26
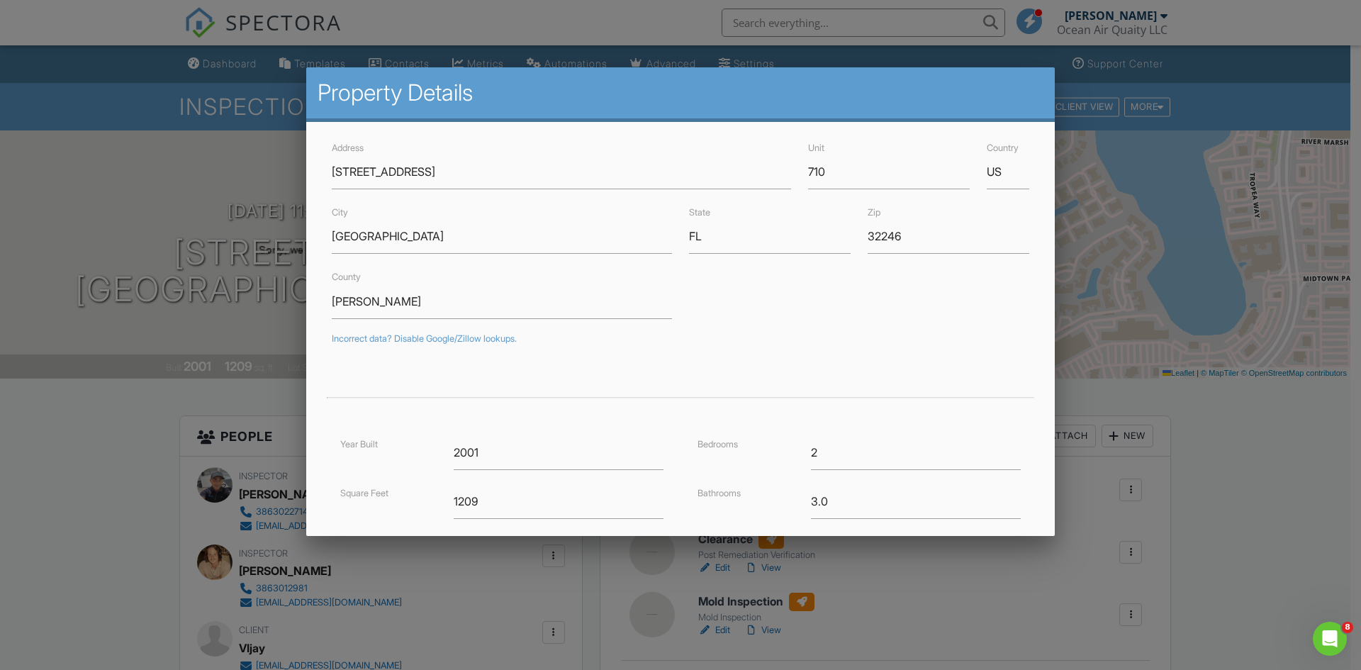
click at [842, 151] on div "Unit 710" at bounding box center [888, 164] width 179 height 50
click at [836, 166] on input "710" at bounding box center [889, 172] width 162 height 35
type input "7"
click at [808, 171] on input "( Riser room" at bounding box center [889, 172] width 162 height 35
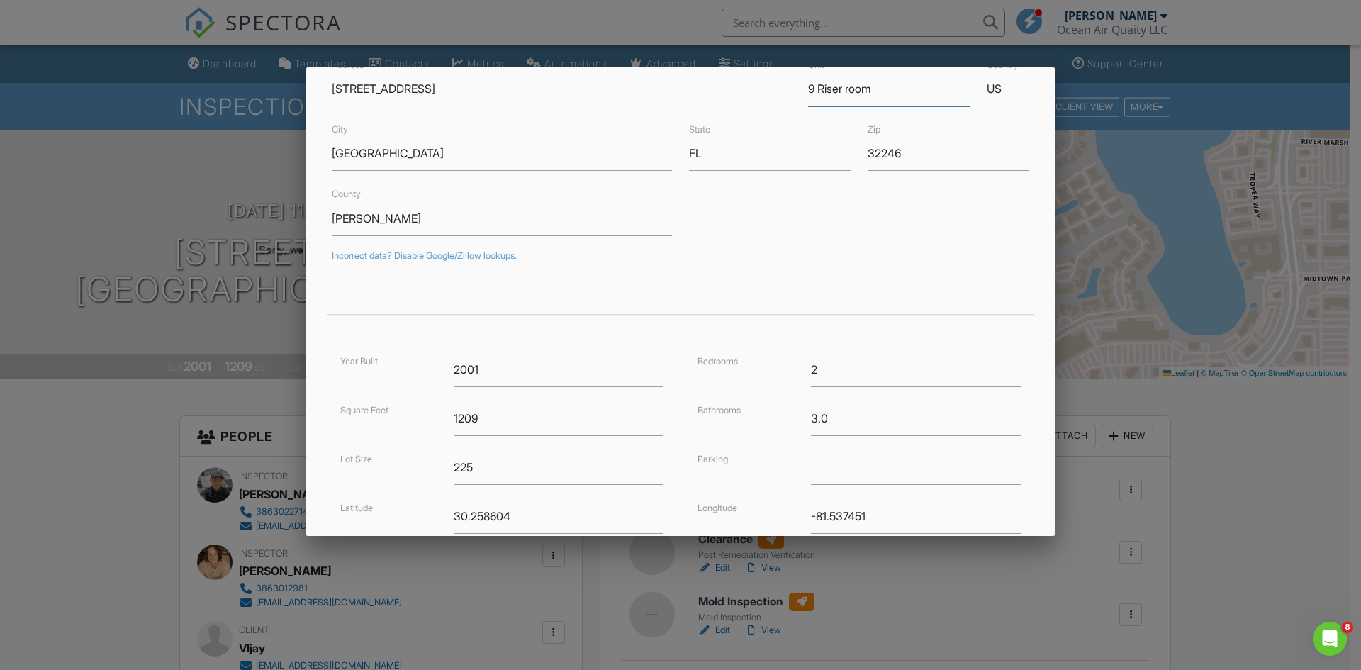
scroll to position [213, 0]
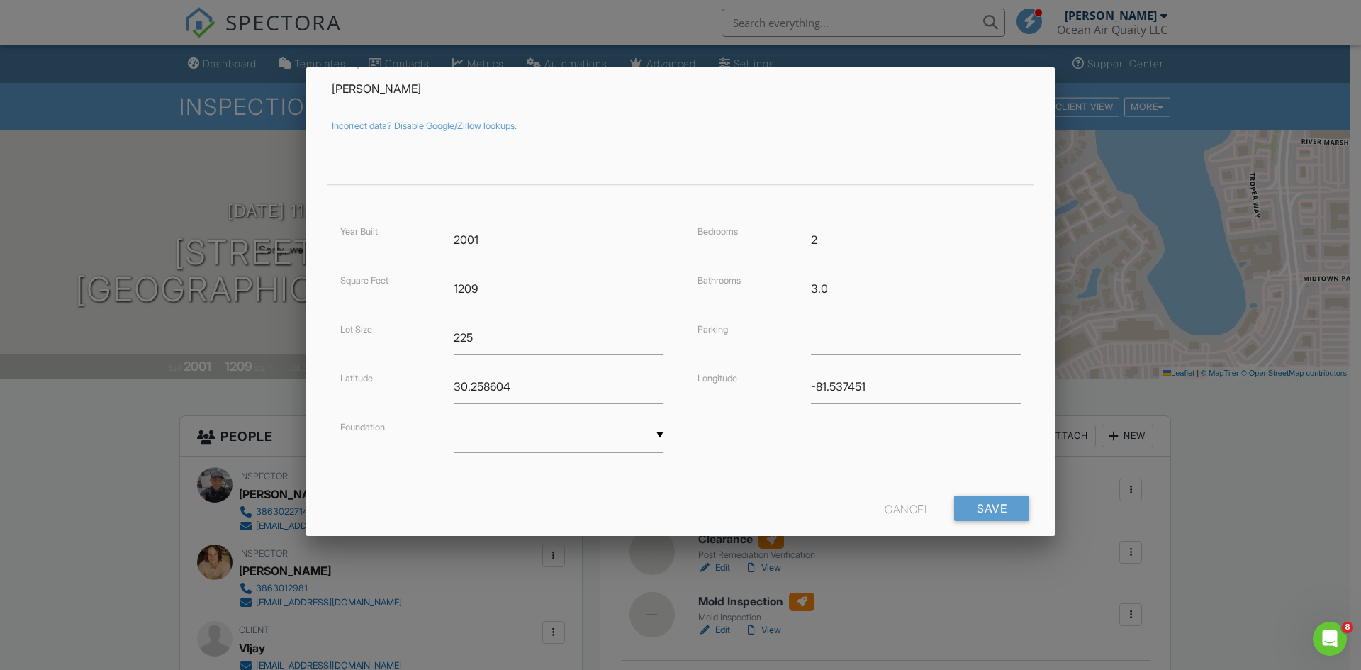
type input "9 Riser room"
click at [843, 295] on input "3.0" at bounding box center [916, 288] width 210 height 35
type input "3"
click at [842, 229] on input "2" at bounding box center [916, 240] width 210 height 35
click at [830, 296] on input "3" at bounding box center [916, 288] width 210 height 35
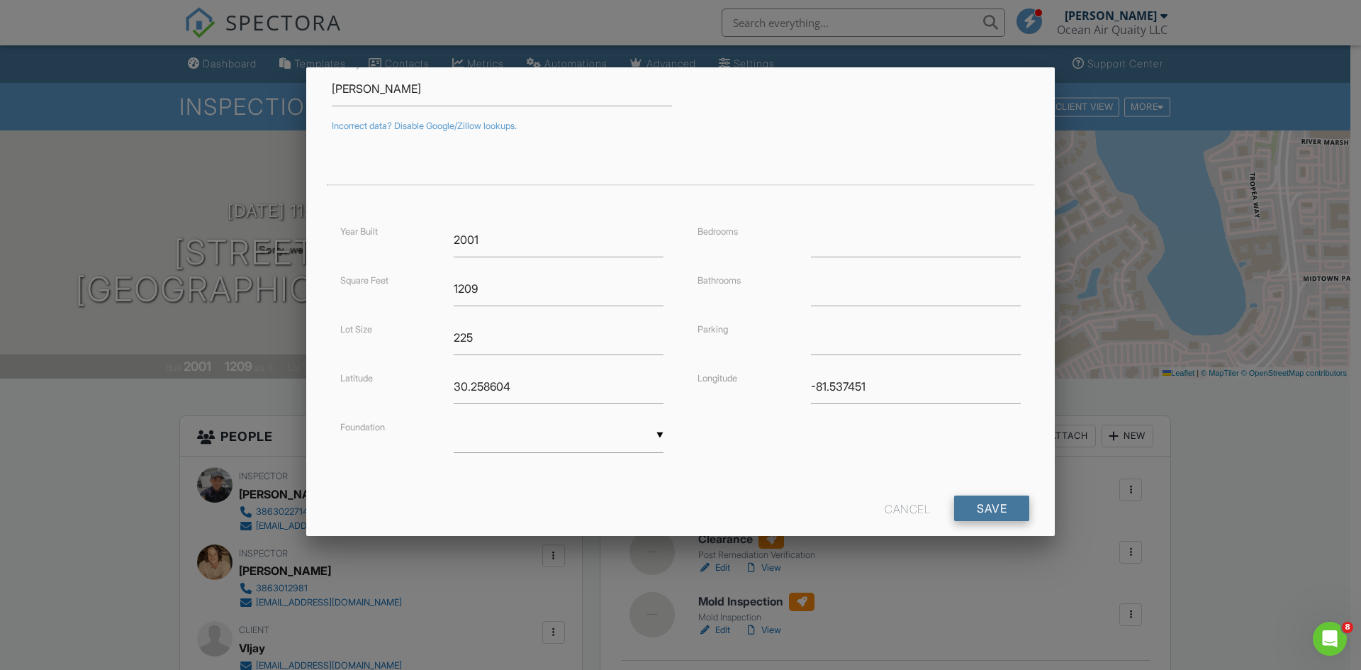
click at [997, 503] on input "Save" at bounding box center [991, 508] width 75 height 26
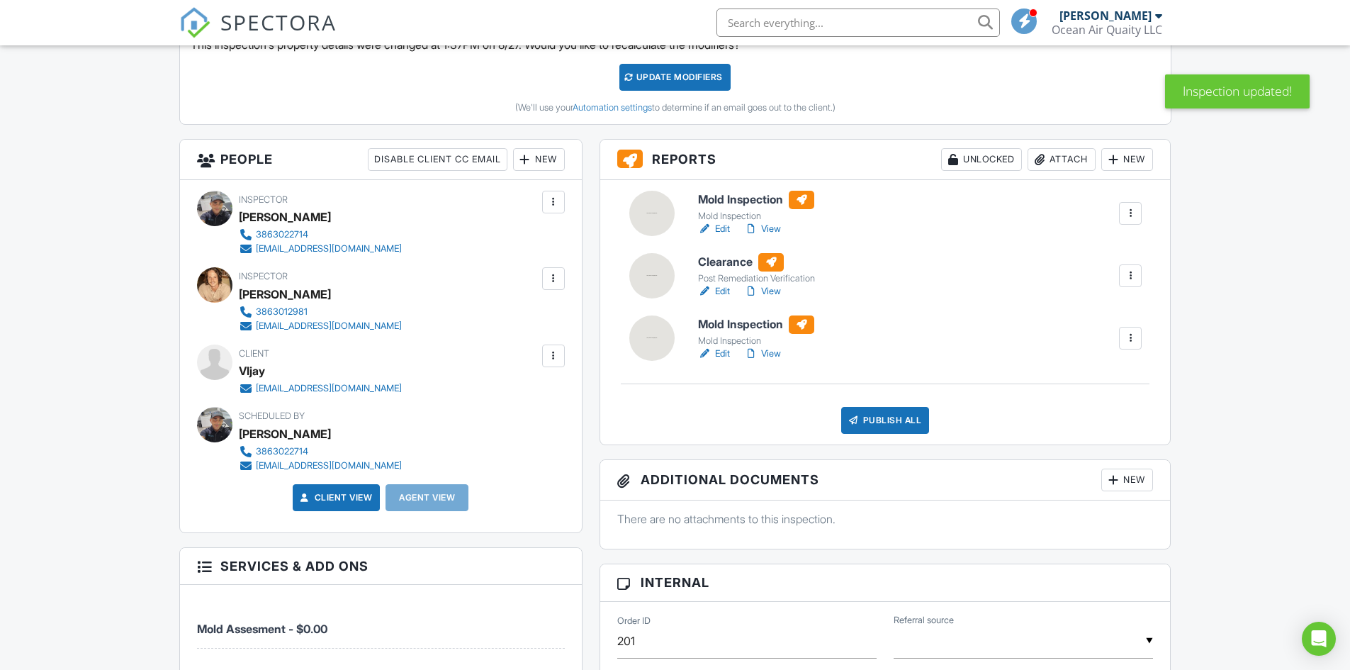
click at [773, 353] on link "View" at bounding box center [762, 354] width 37 height 14
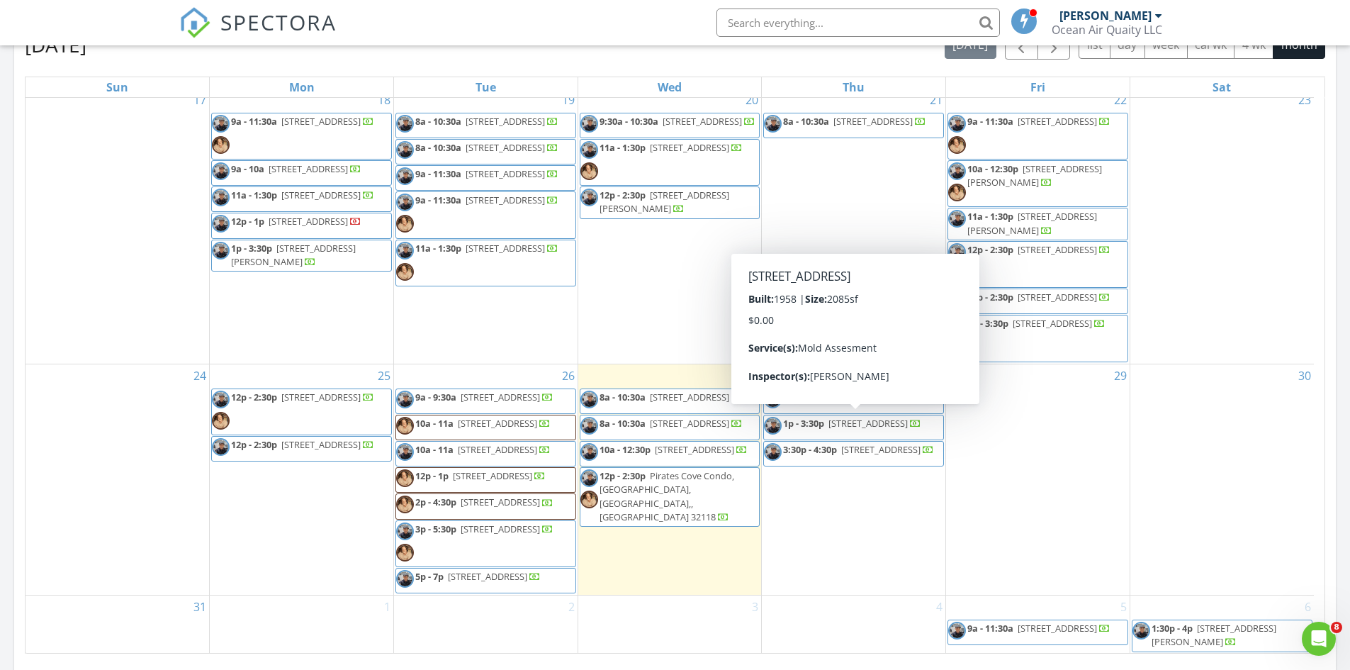
scroll to position [780, 0]
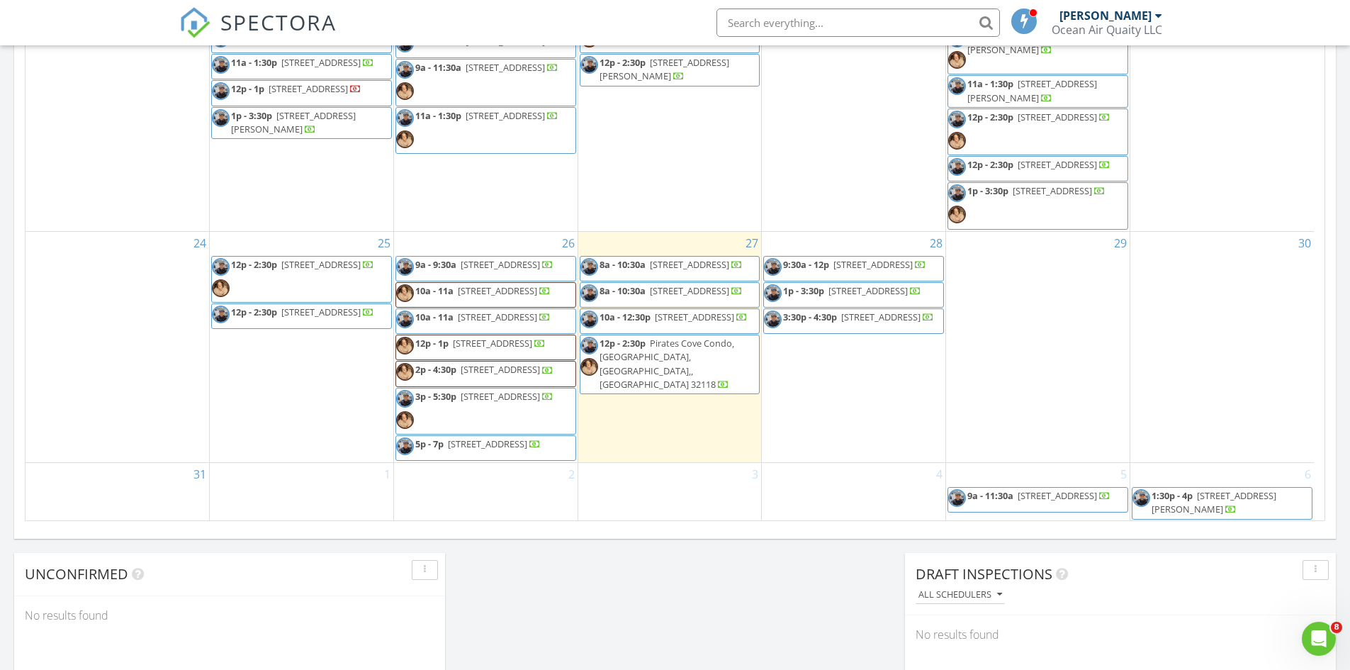
click at [794, 574] on div "[DATE] [PERSON_NAME] 8:00 am [STREET_ADDRESS] [PERSON_NAME] 22 minutes drive ti…" at bounding box center [675, 50] width 1350 height 1290
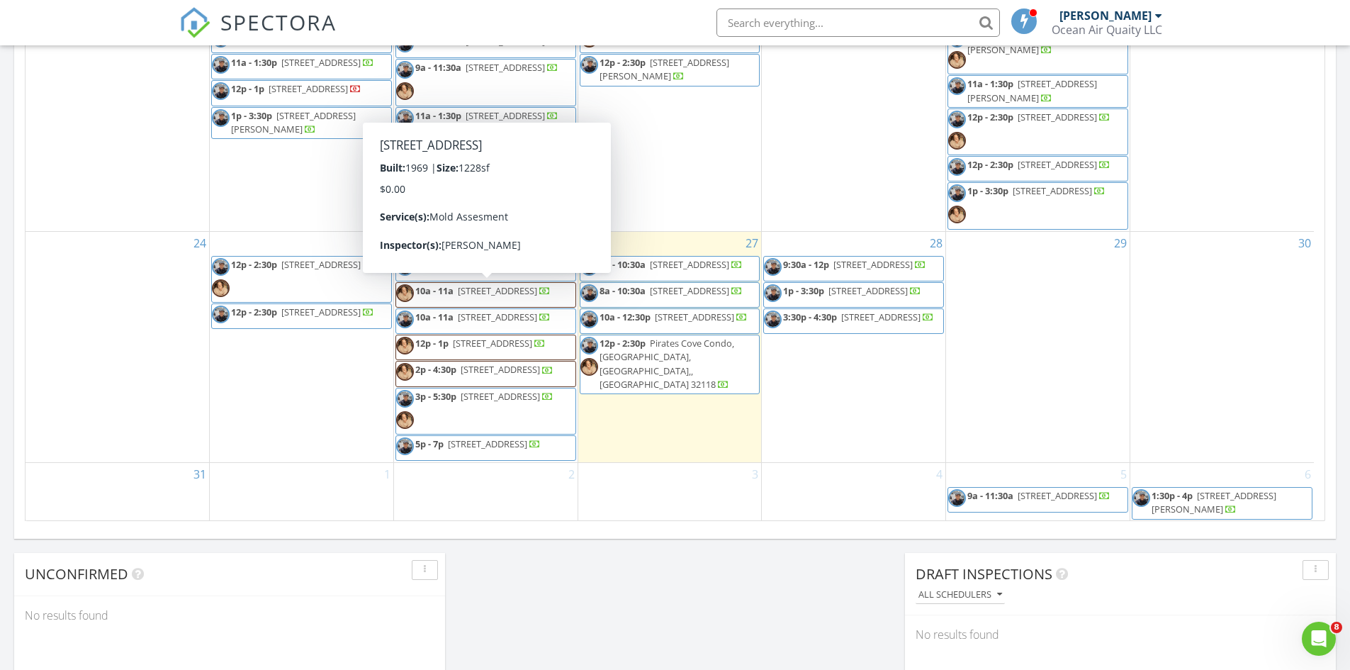
click at [614, 539] on div "Calendar August 2025 today list day week cal wk 4 wk month Sun Mon Tue Wed Thu …" at bounding box center [675, 191] width 1322 height 695
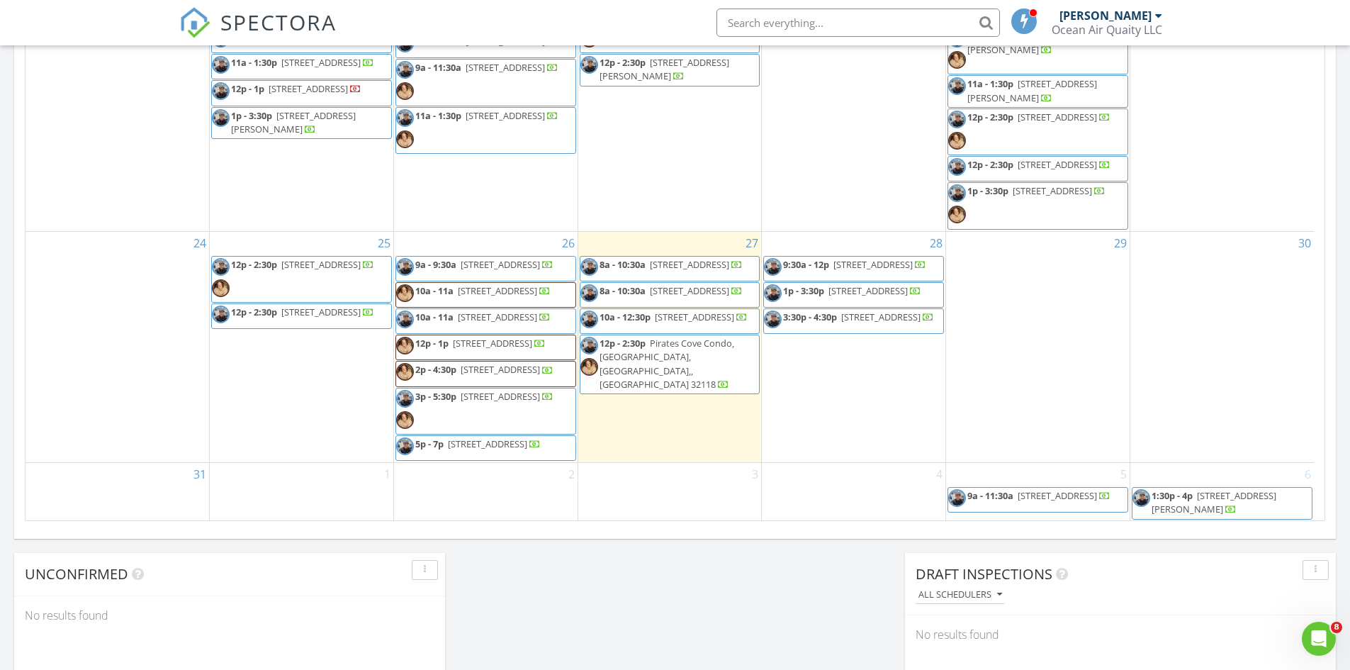
scroll to position [520, 0]
click at [1058, 179] on span "12p - 2:30p 605 Timber Pond Dr, Palm Valley 32082" at bounding box center [1029, 168] width 162 height 21
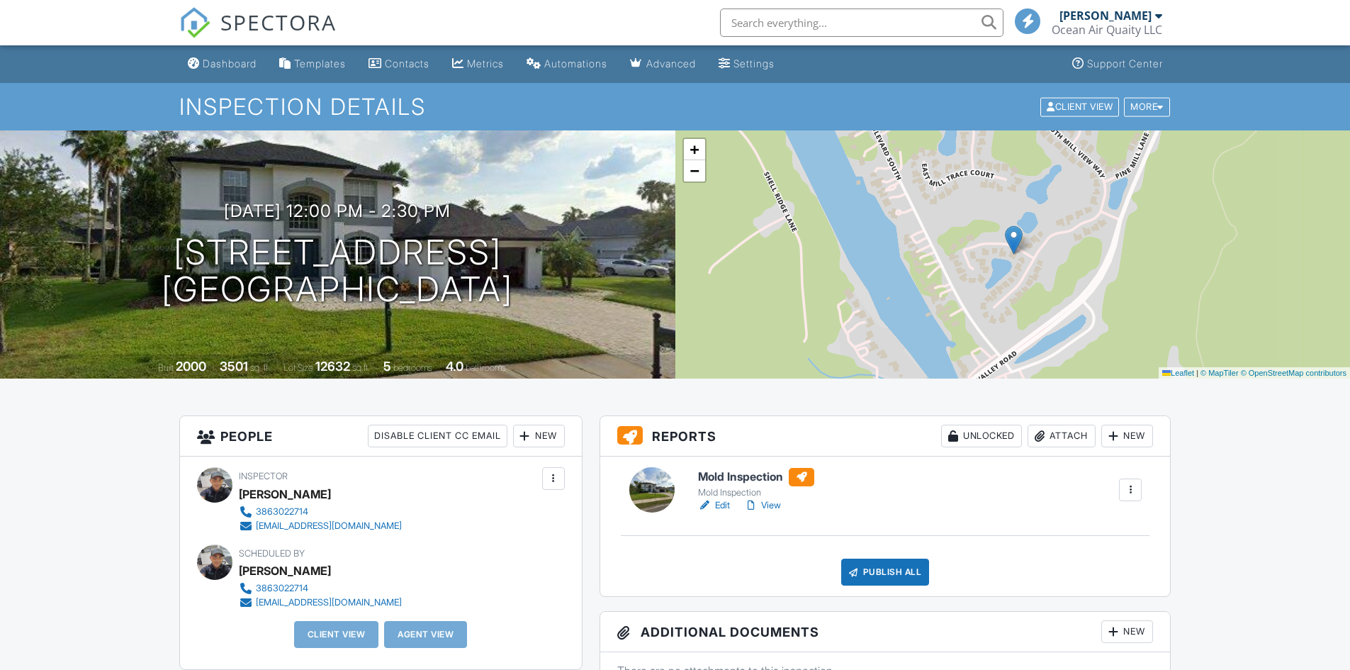
click at [716, 502] on link "Edit" at bounding box center [714, 505] width 32 height 14
click at [775, 504] on link "View" at bounding box center [762, 505] width 37 height 14
click at [761, 507] on link "View" at bounding box center [762, 505] width 37 height 14
click at [774, 507] on link "View" at bounding box center [762, 505] width 37 height 14
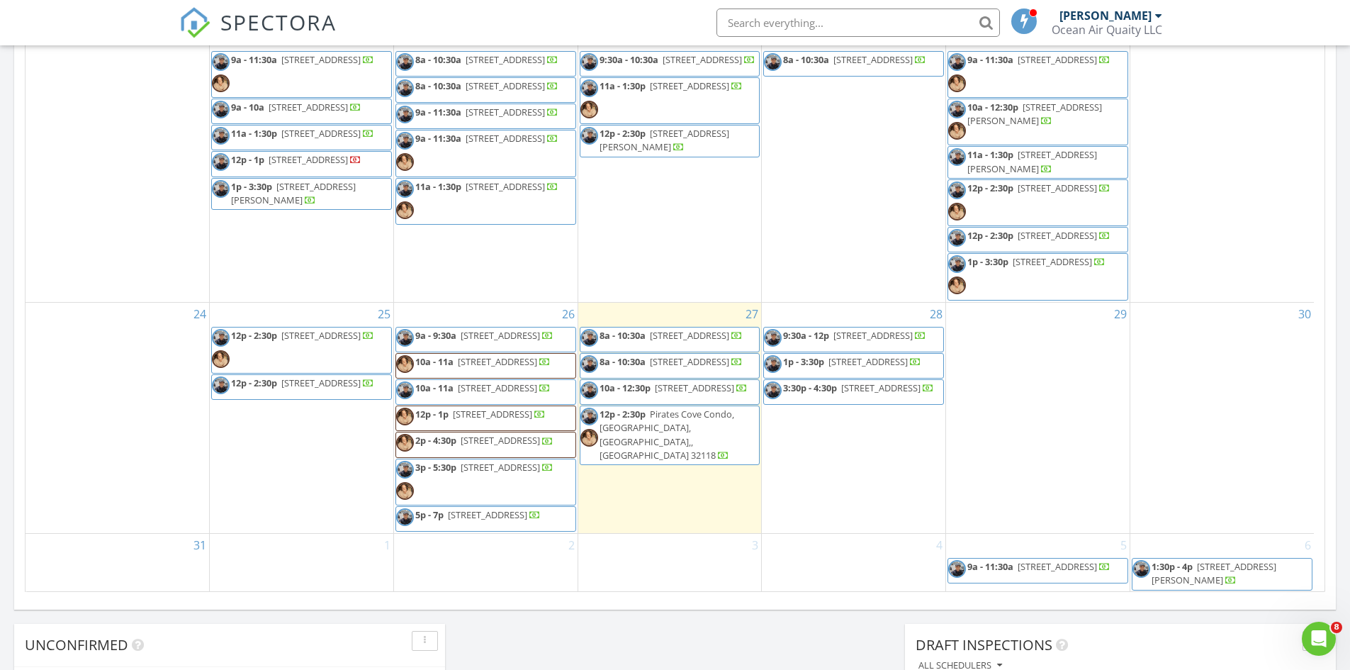
scroll to position [520, 0]
click at [1079, 176] on span "11a - 1:30p 315 El Pino Dr, Daytona Beach 32117" at bounding box center [1037, 162] width 179 height 28
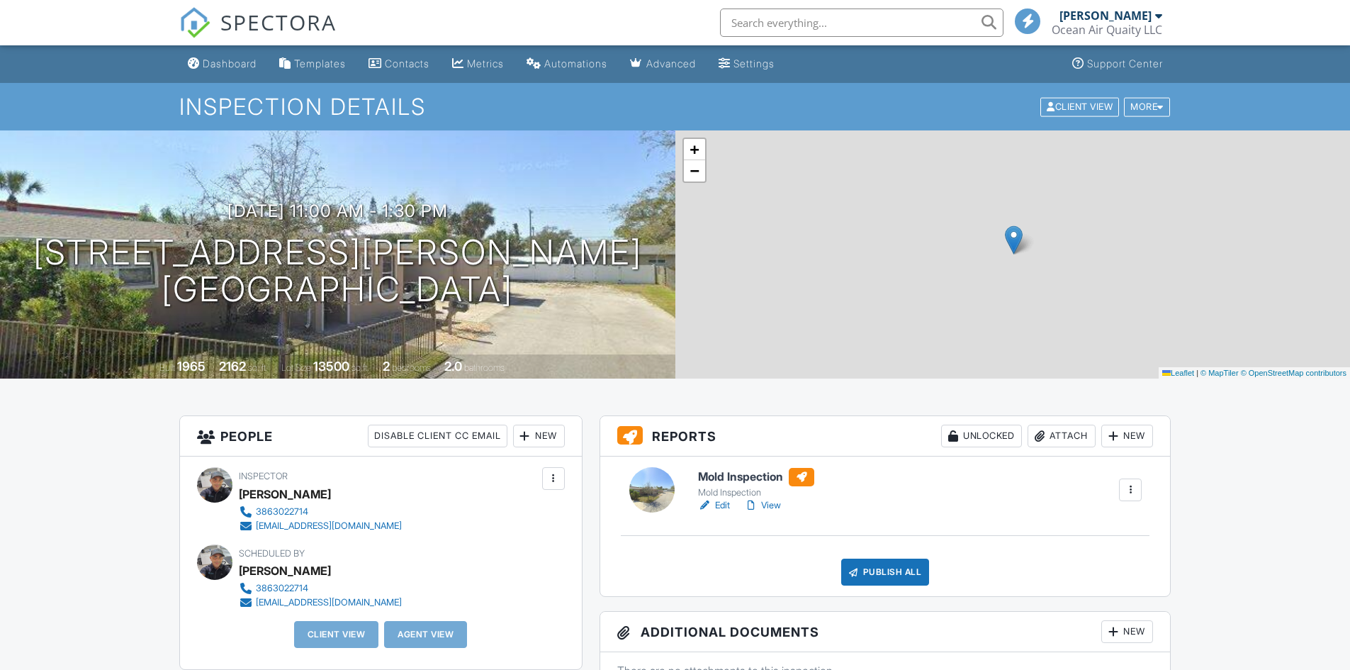
click at [721, 498] on div "Mold Inspection" at bounding box center [756, 492] width 116 height 11
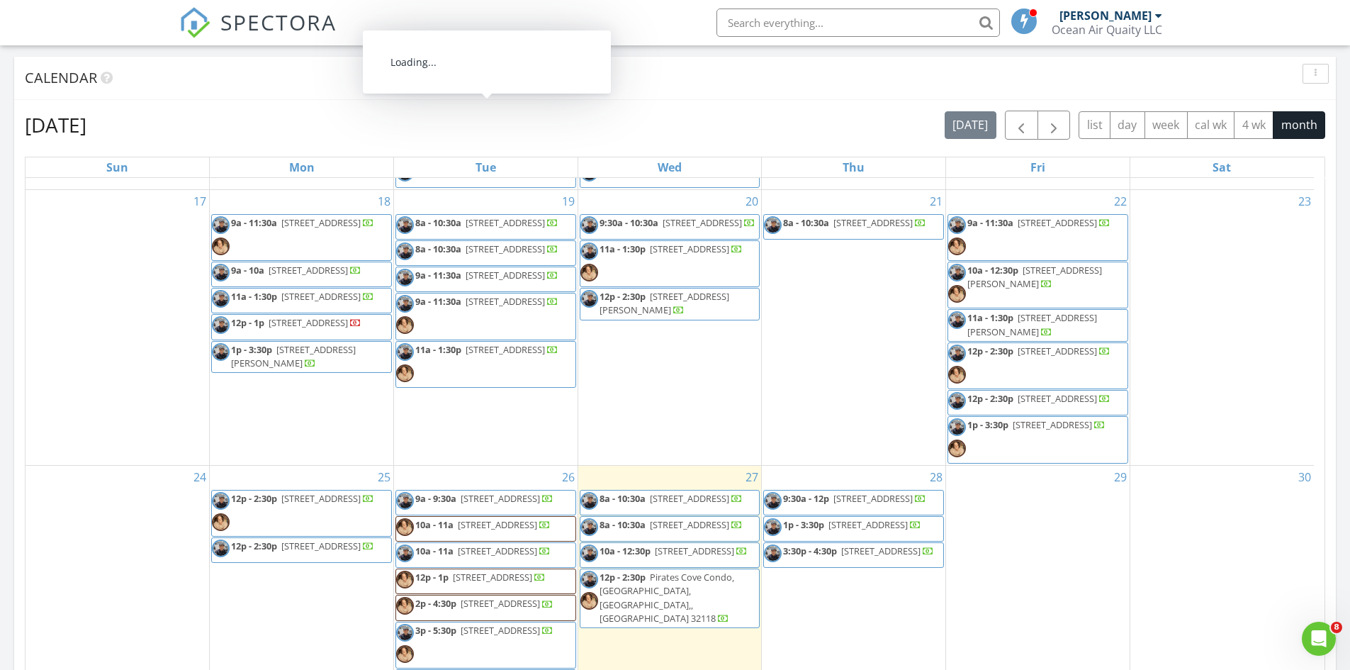
scroll to position [496, 0]
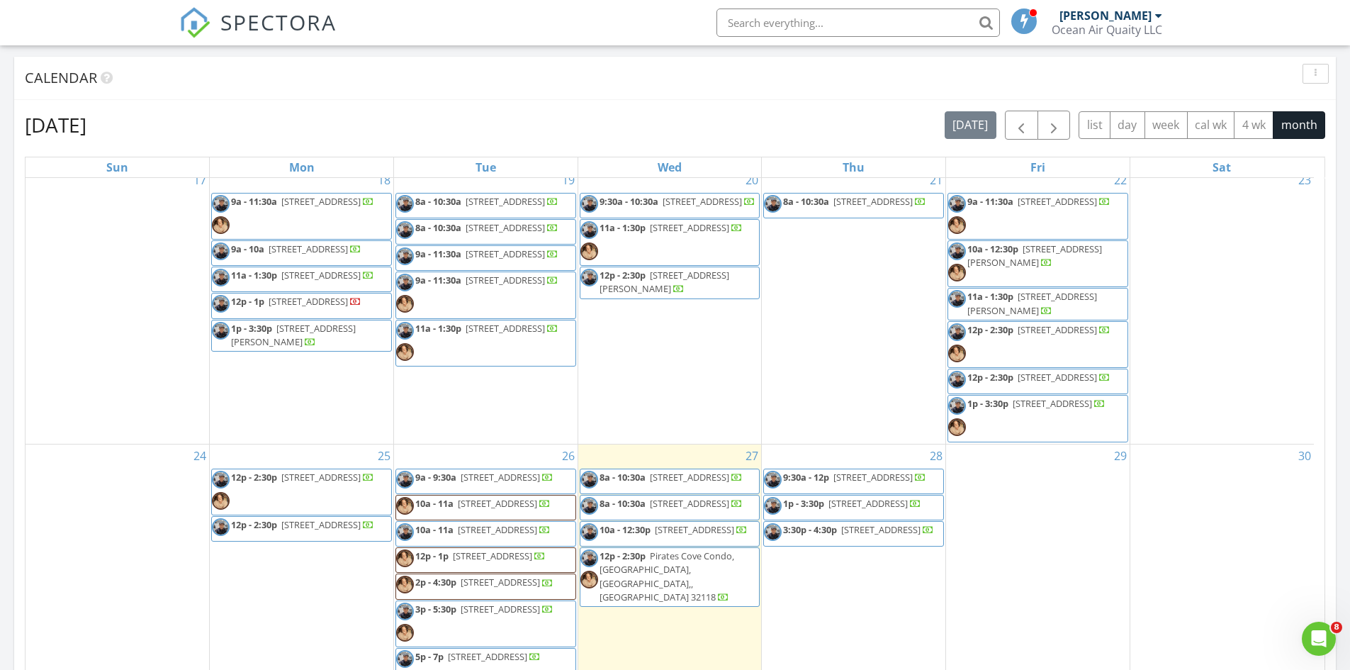
click at [1055, 439] on span "1p - 3:30p 284 Pine Bluff Dr, St. Augustine 32092" at bounding box center [1026, 418] width 157 height 43
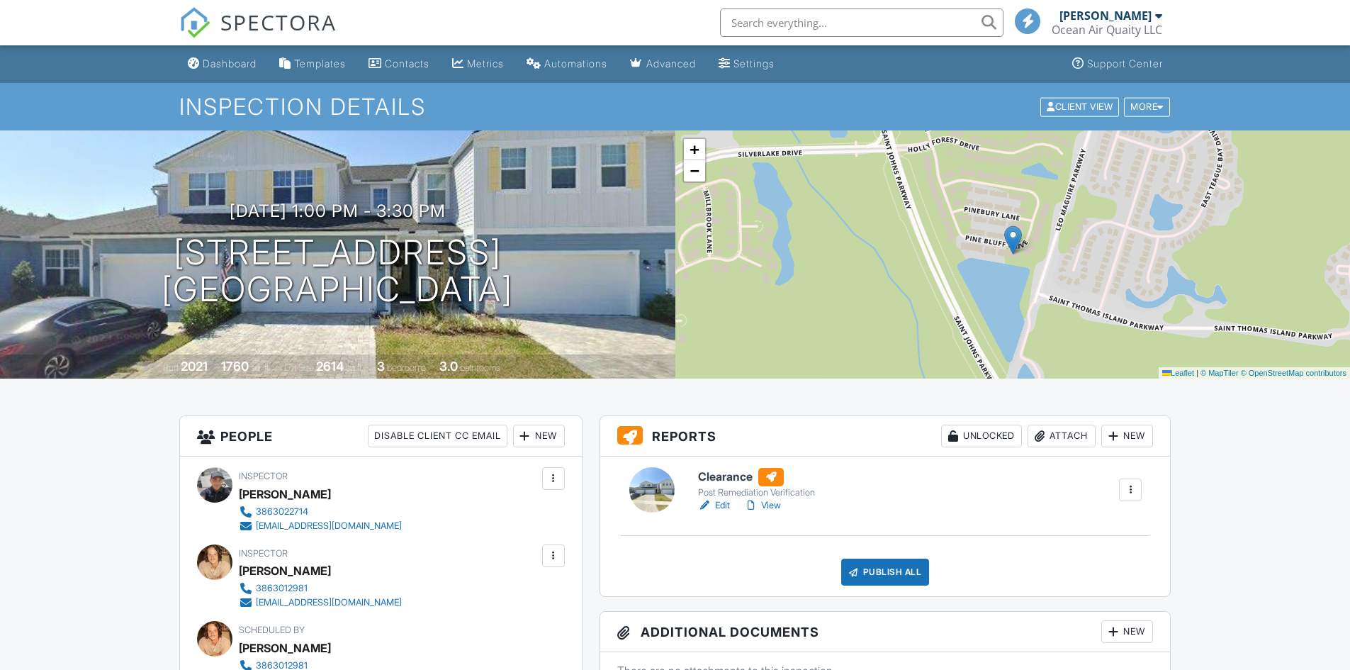
click at [724, 502] on link "Edit" at bounding box center [714, 505] width 32 height 14
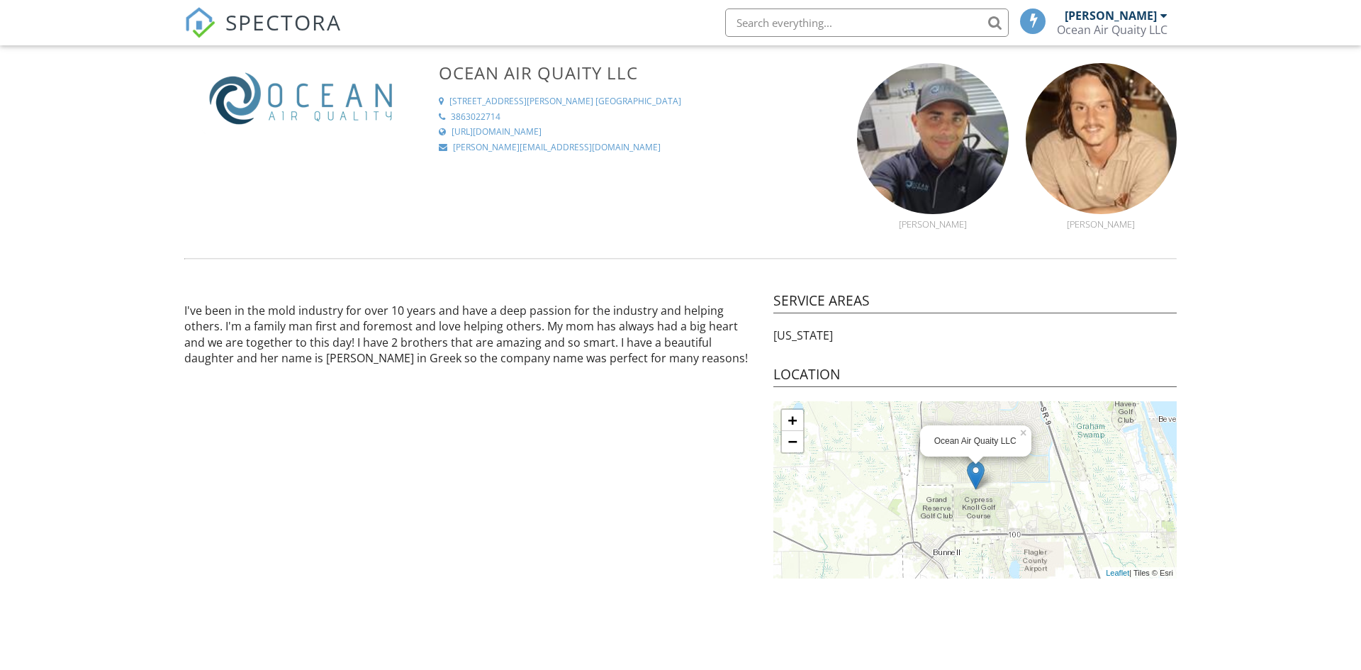
click at [1150, 23] on div "Ocean Air Quaity LLC" at bounding box center [1112, 30] width 111 height 14
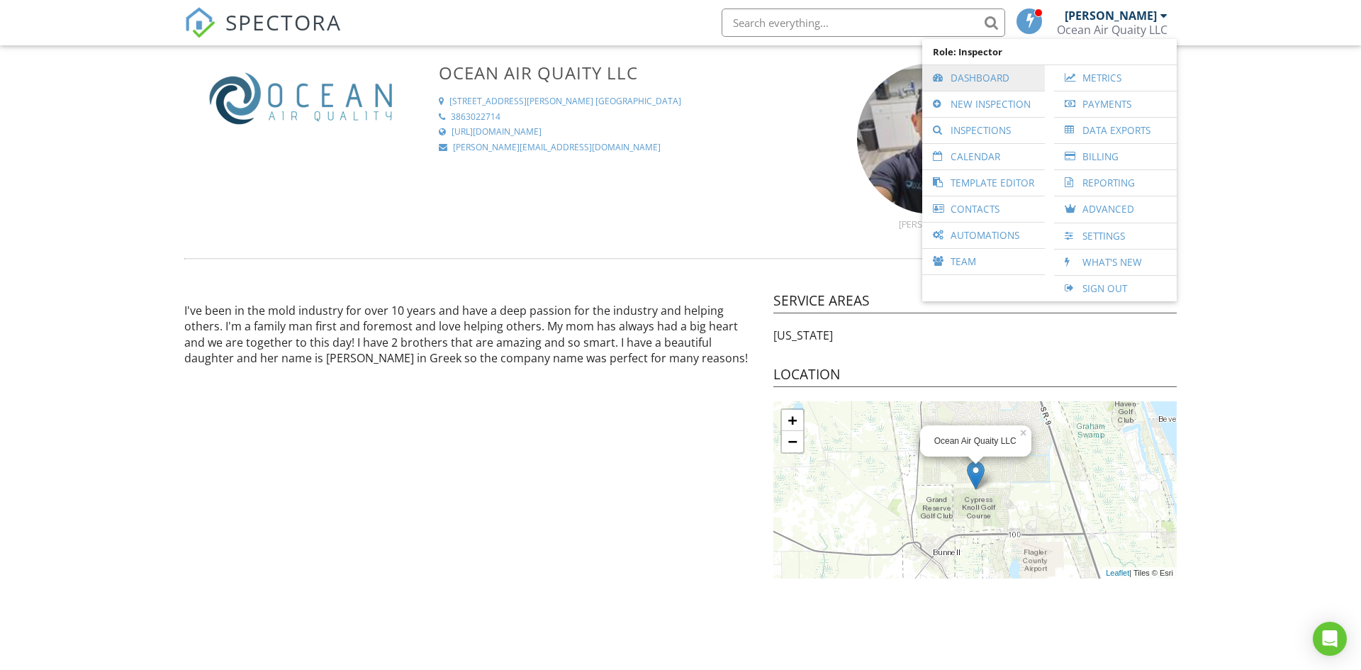
click at [1013, 84] on link "Dashboard" at bounding box center [983, 78] width 108 height 26
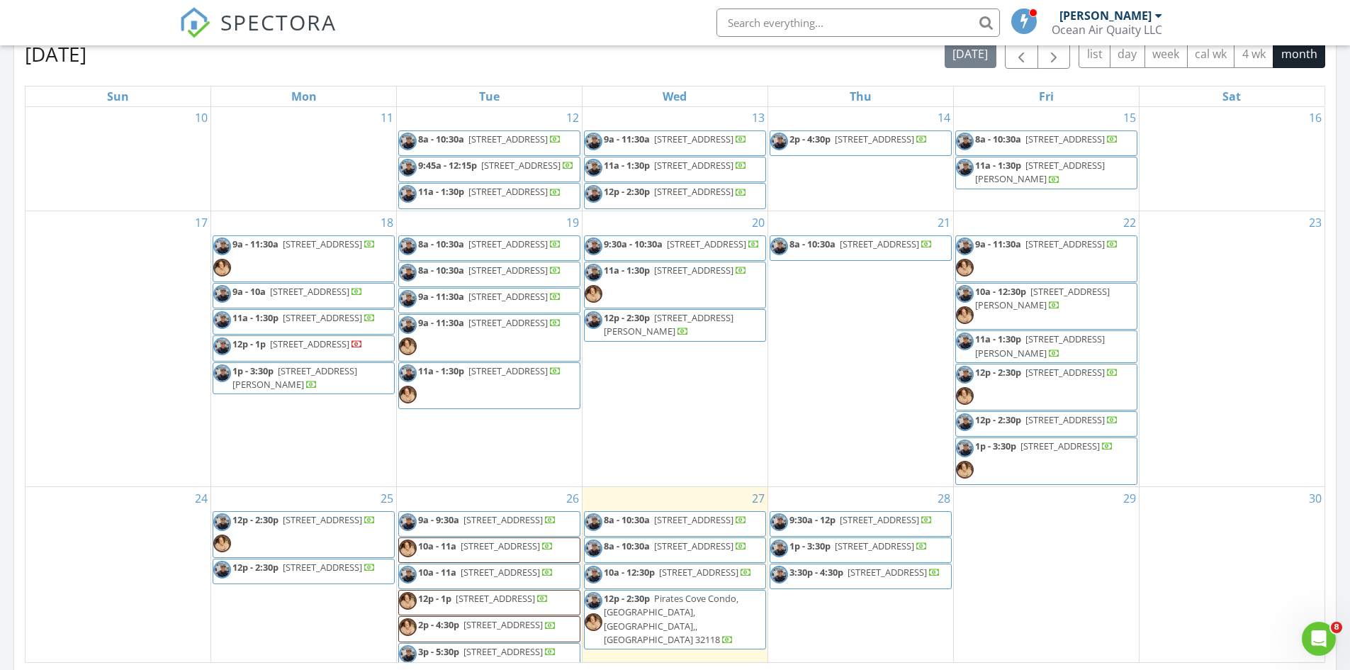
scroll to position [591, 0]
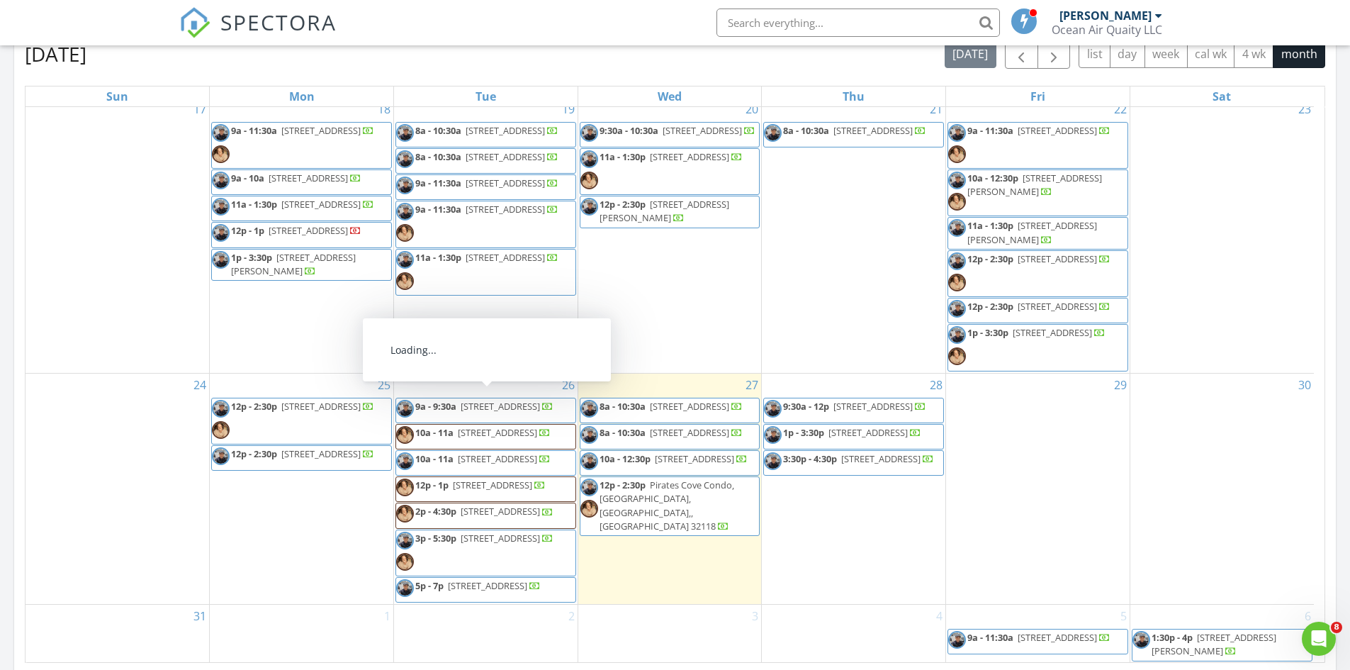
click at [1089, 219] on span "315 El Pino Dr, Daytona Beach 32117" at bounding box center [1032, 232] width 130 height 26
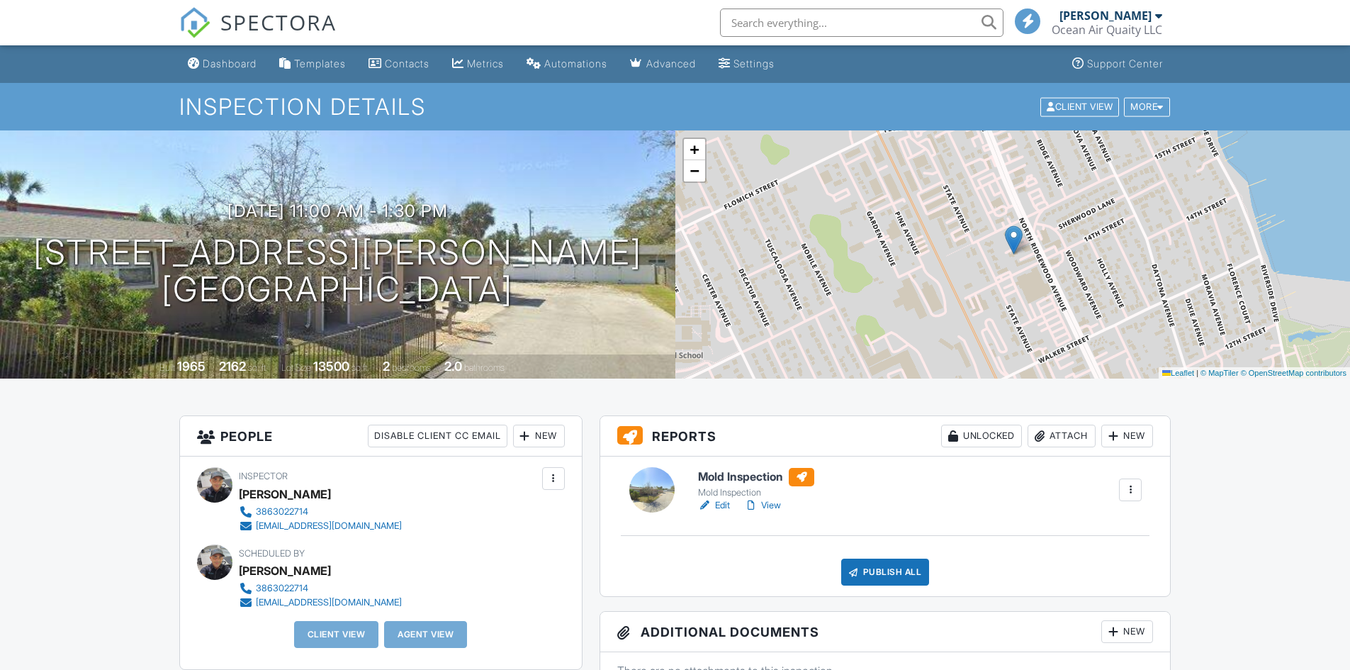
click at [709, 500] on div at bounding box center [705, 505] width 14 height 14
